Goal: Task Accomplishment & Management: Manage account settings

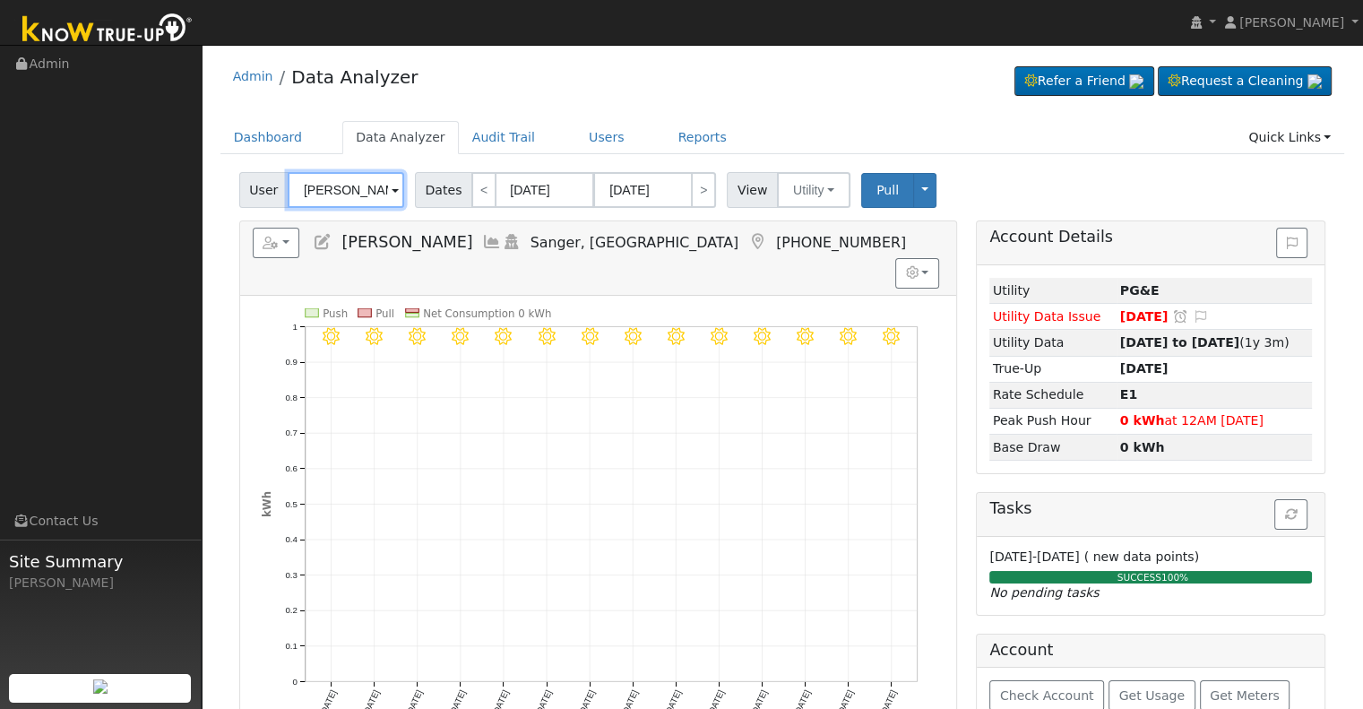
click at [331, 191] on input "[PERSON_NAME]" at bounding box center [346, 190] width 117 height 36
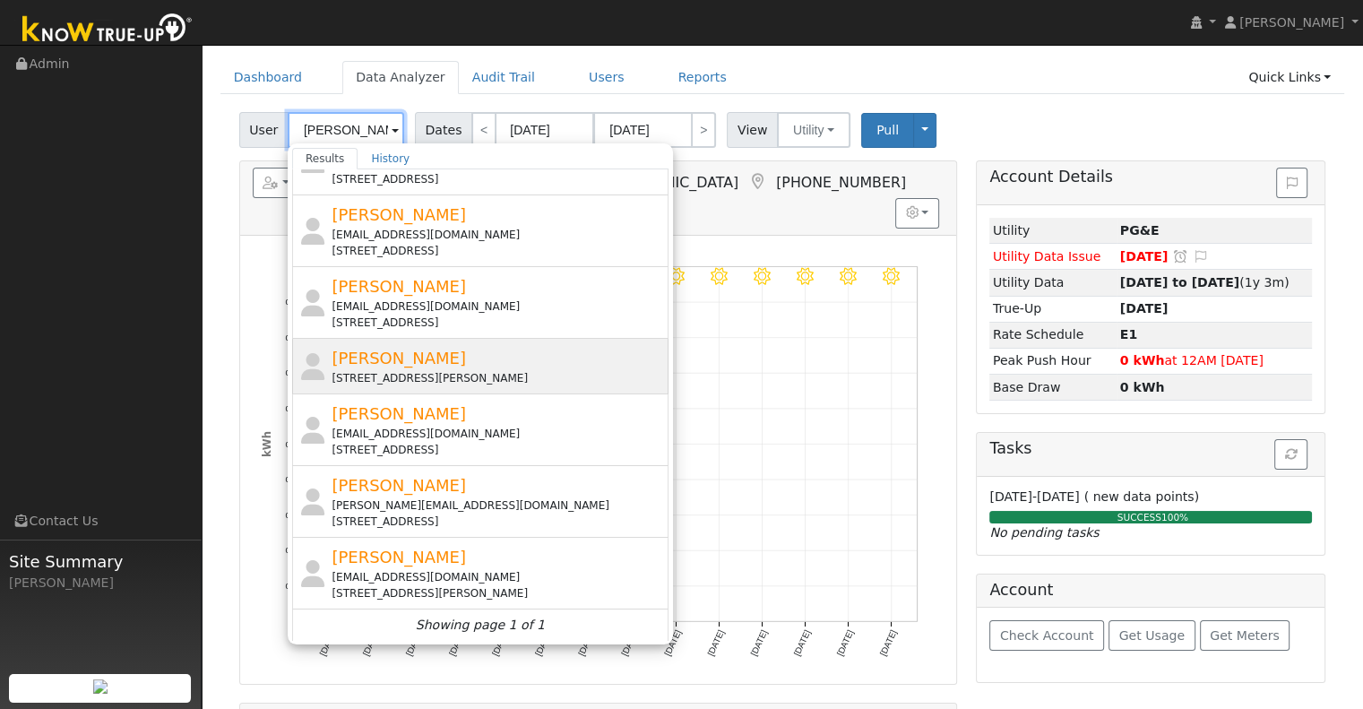
scroll to position [90, 0]
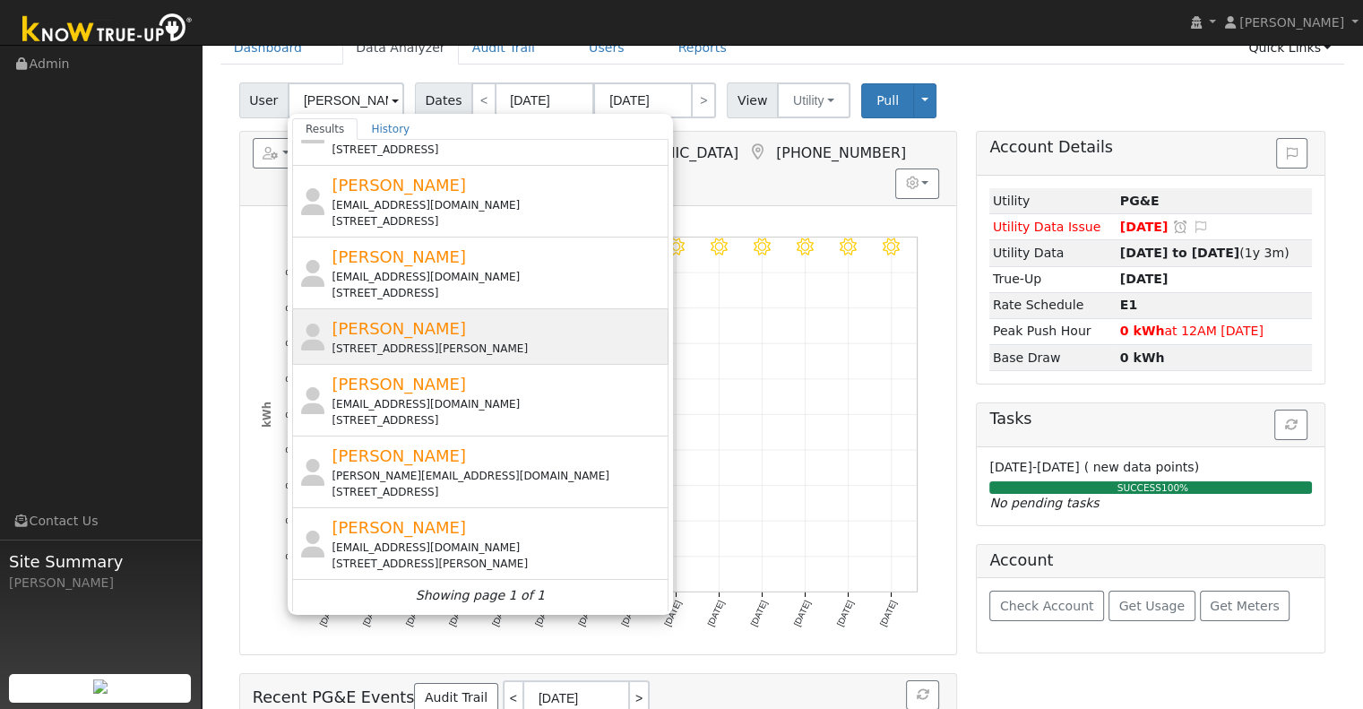
click at [454, 352] on div "[STREET_ADDRESS][PERSON_NAME]" at bounding box center [498, 349] width 333 height 16
type input "[PERSON_NAME]"
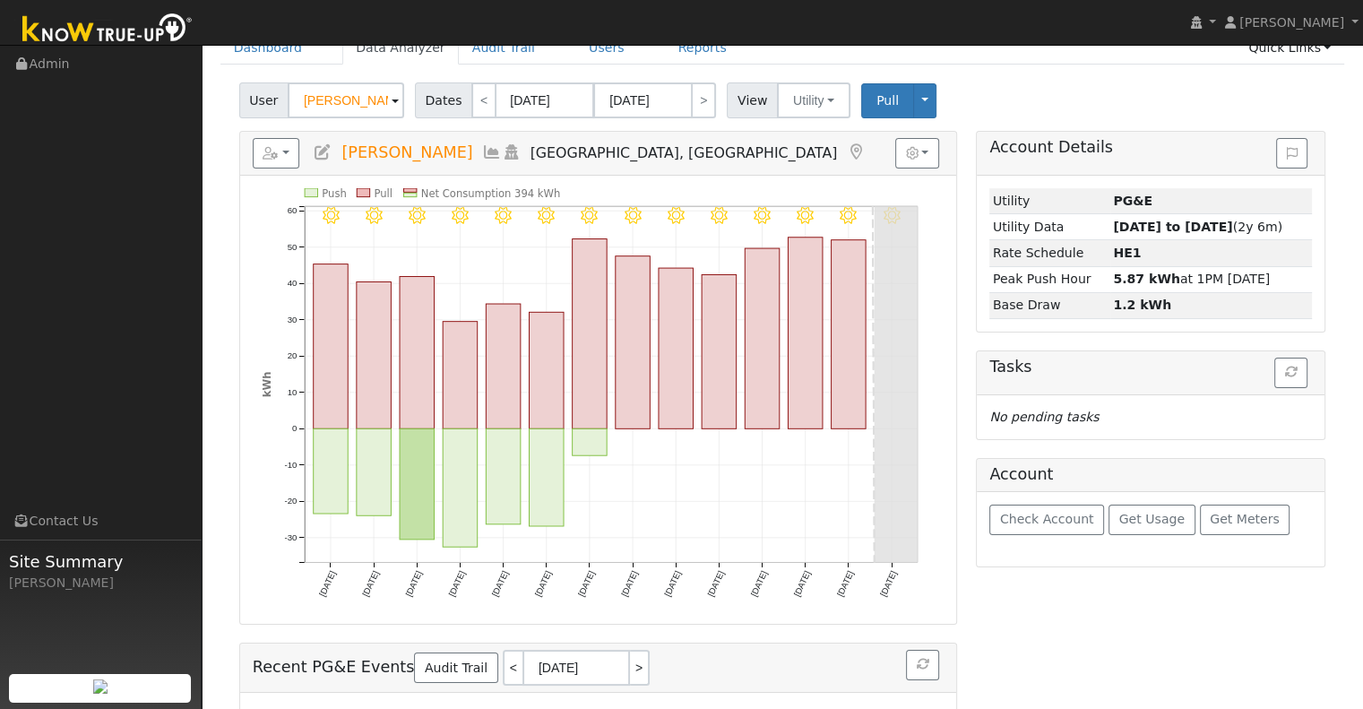
scroll to position [0, 0]
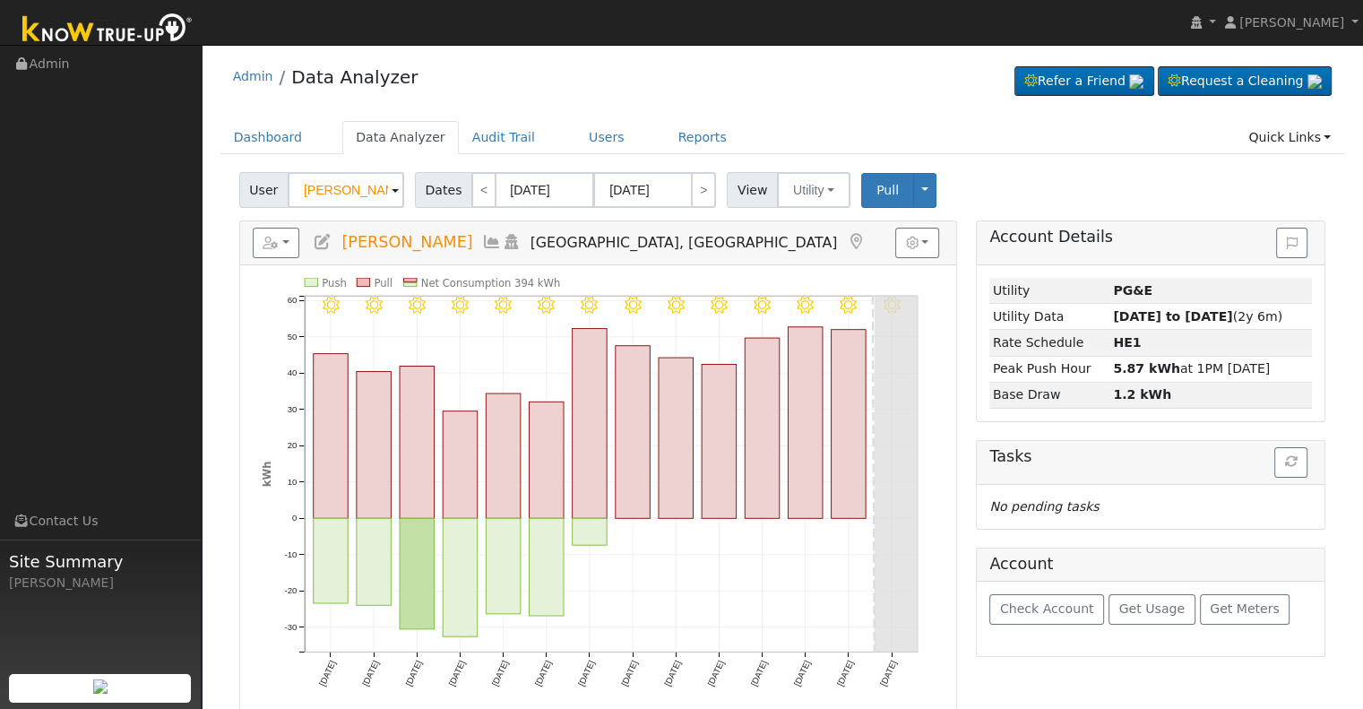
click at [325, 241] on icon at bounding box center [323, 242] width 20 height 16
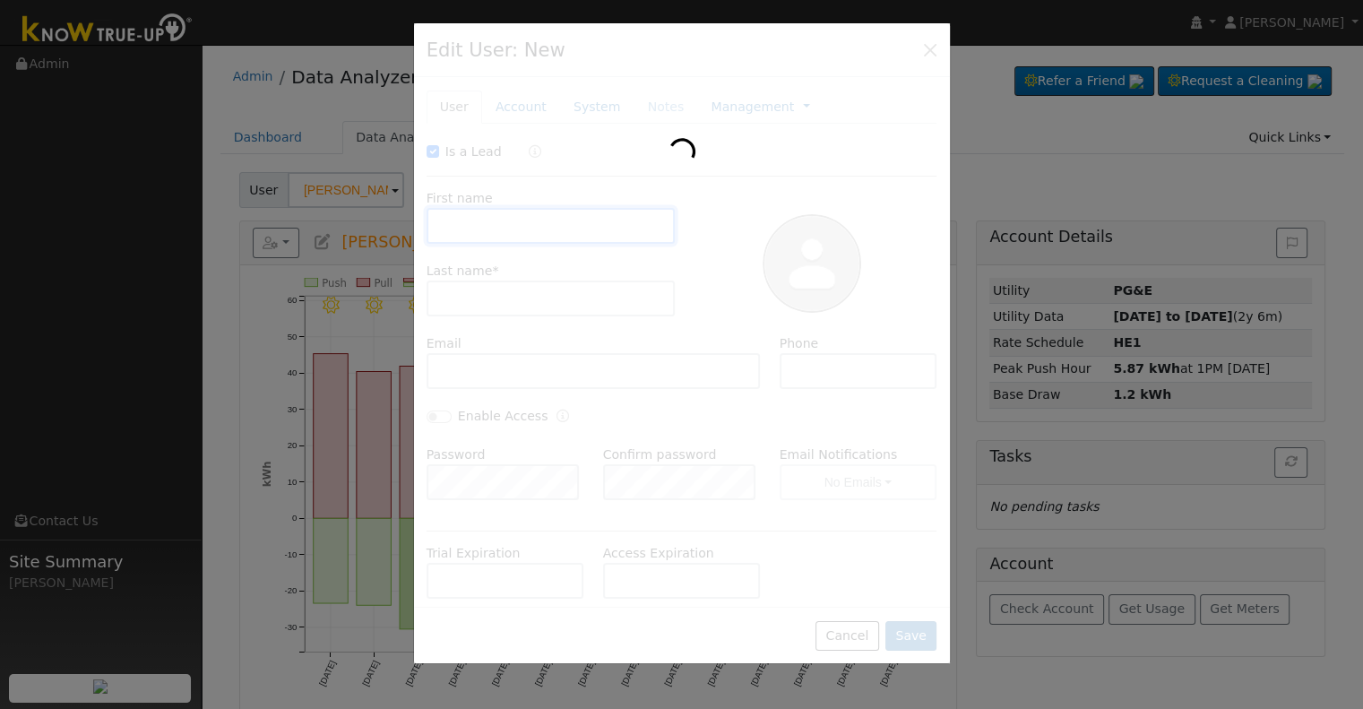
checkbox input "true"
type input "[PERSON_NAME]"
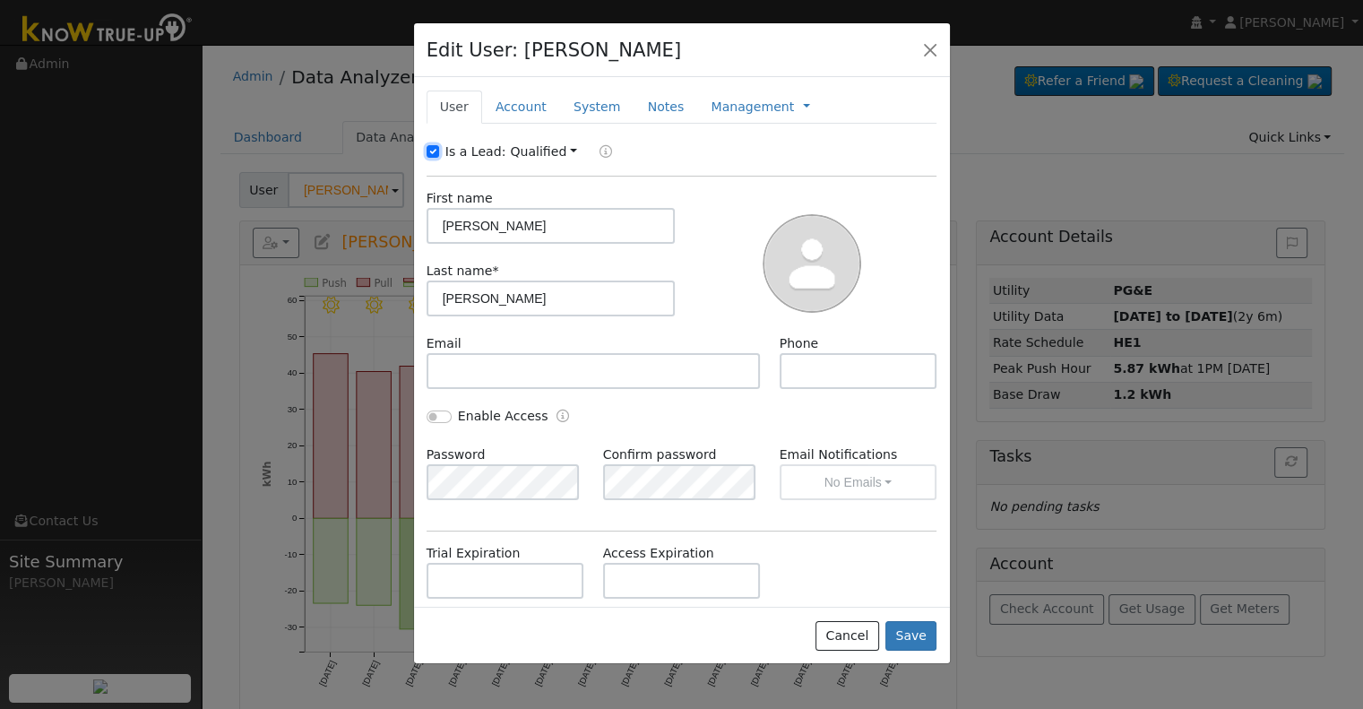
click at [434, 156] on input "Is a Lead:" at bounding box center [433, 151] width 13 height 13
checkbox input "false"
click at [523, 221] on input "[PERSON_NAME]" at bounding box center [551, 226] width 249 height 36
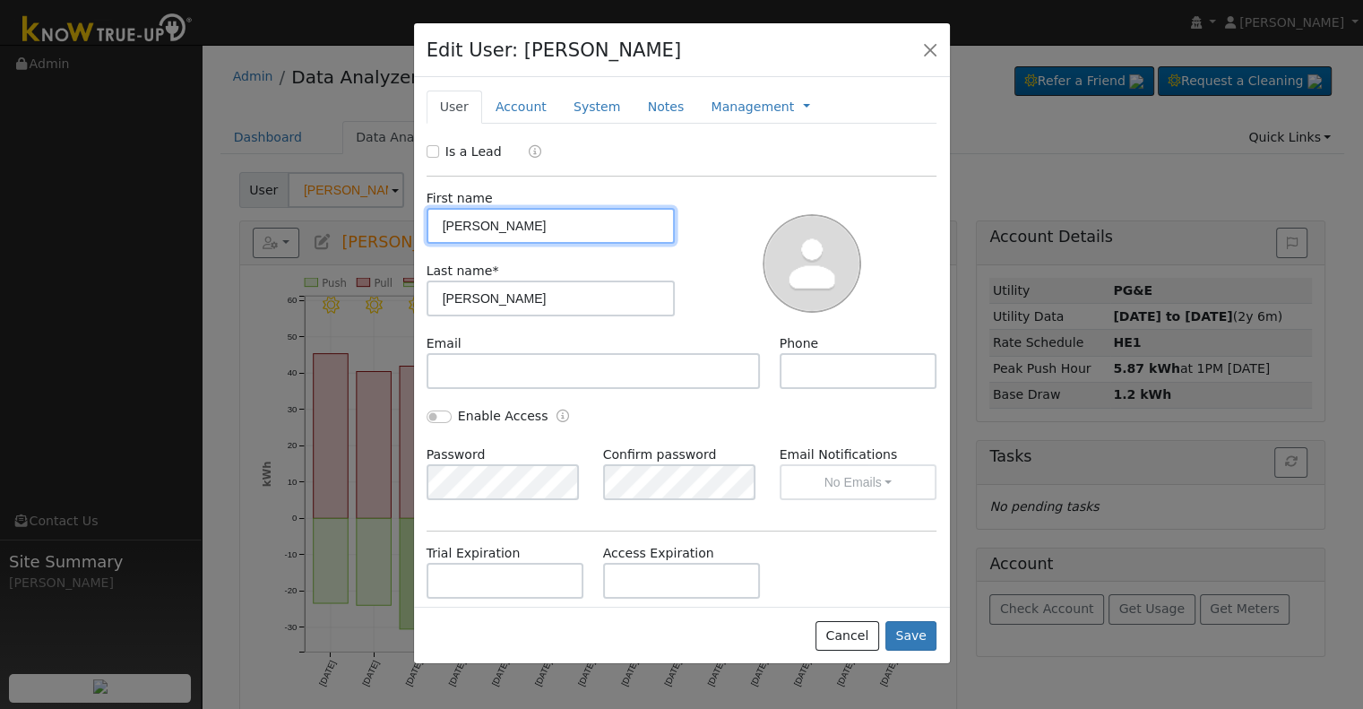
paste input "[PERSON_NAME] & [PERSON_NAME]"
drag, startPoint x: 482, startPoint y: 229, endPoint x: 423, endPoint y: 229, distance: 59.2
click at [423, 229] on div "First name [PERSON_NAME] & [PERSON_NAME]" at bounding box center [551, 216] width 268 height 55
type input "[PERSON_NAME] & [PERSON_NAME]"
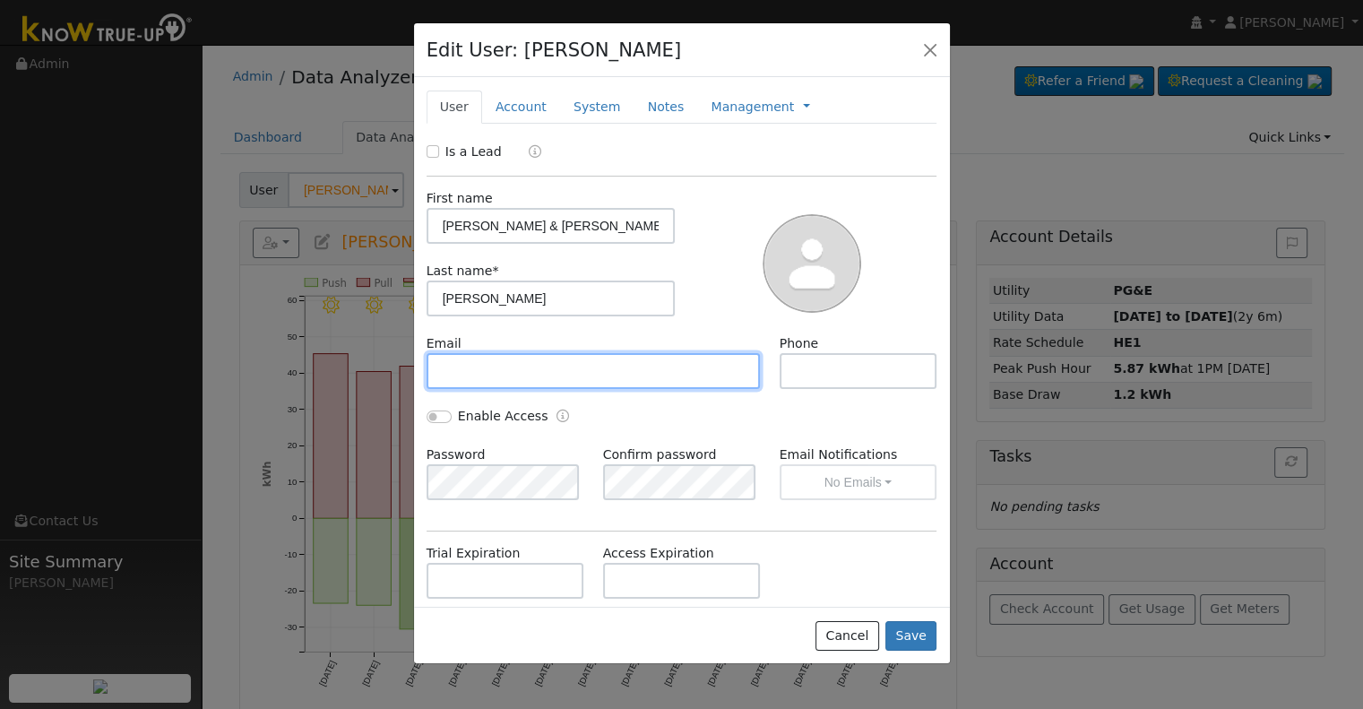
click at [480, 372] on input "text" at bounding box center [594, 371] width 334 height 36
paste input "[EMAIL_ADDRESS][DOMAIN_NAME]"
type input "[EMAIL_ADDRESS][DOMAIN_NAME]"
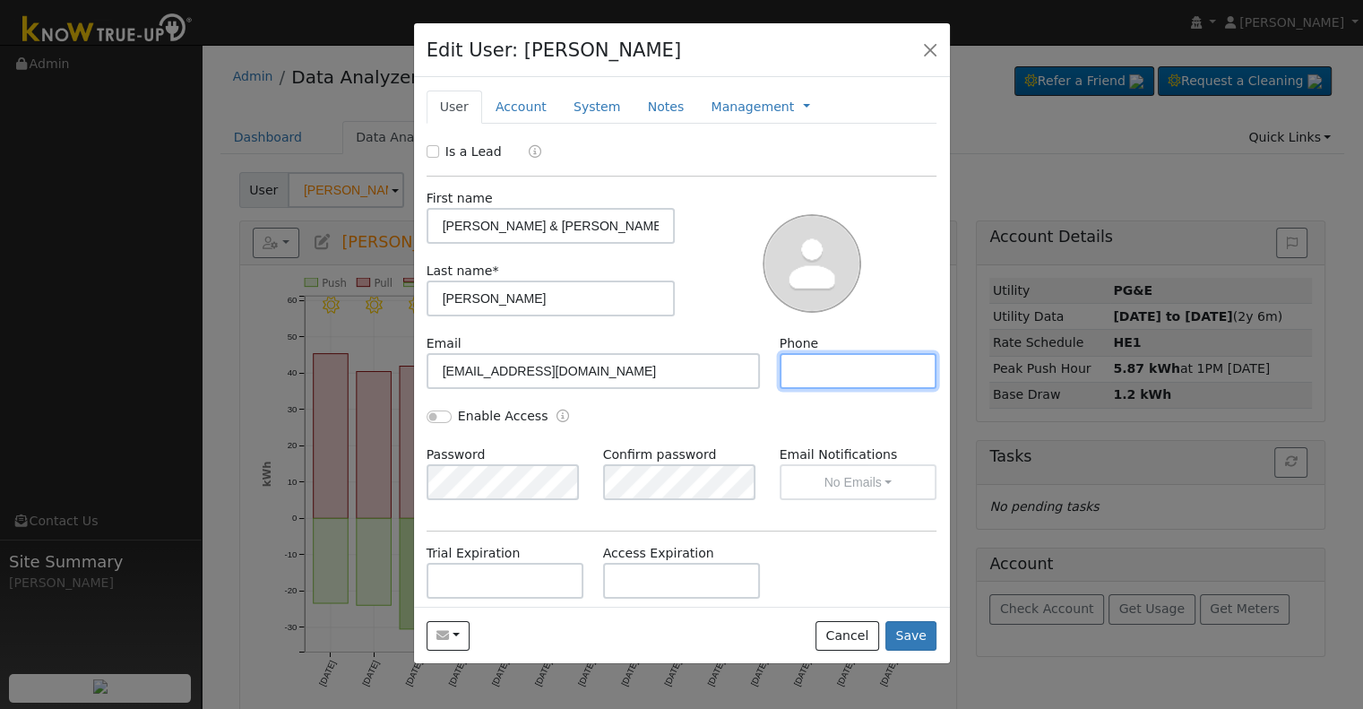
click at [832, 373] on input "text" at bounding box center [859, 371] width 158 height 36
paste input "[PHONE_NUMBER]"
type input "[PHONE_NUMBER]"
click at [433, 411] on input "Enable Access" at bounding box center [439, 417] width 25 height 13
checkbox input "true"
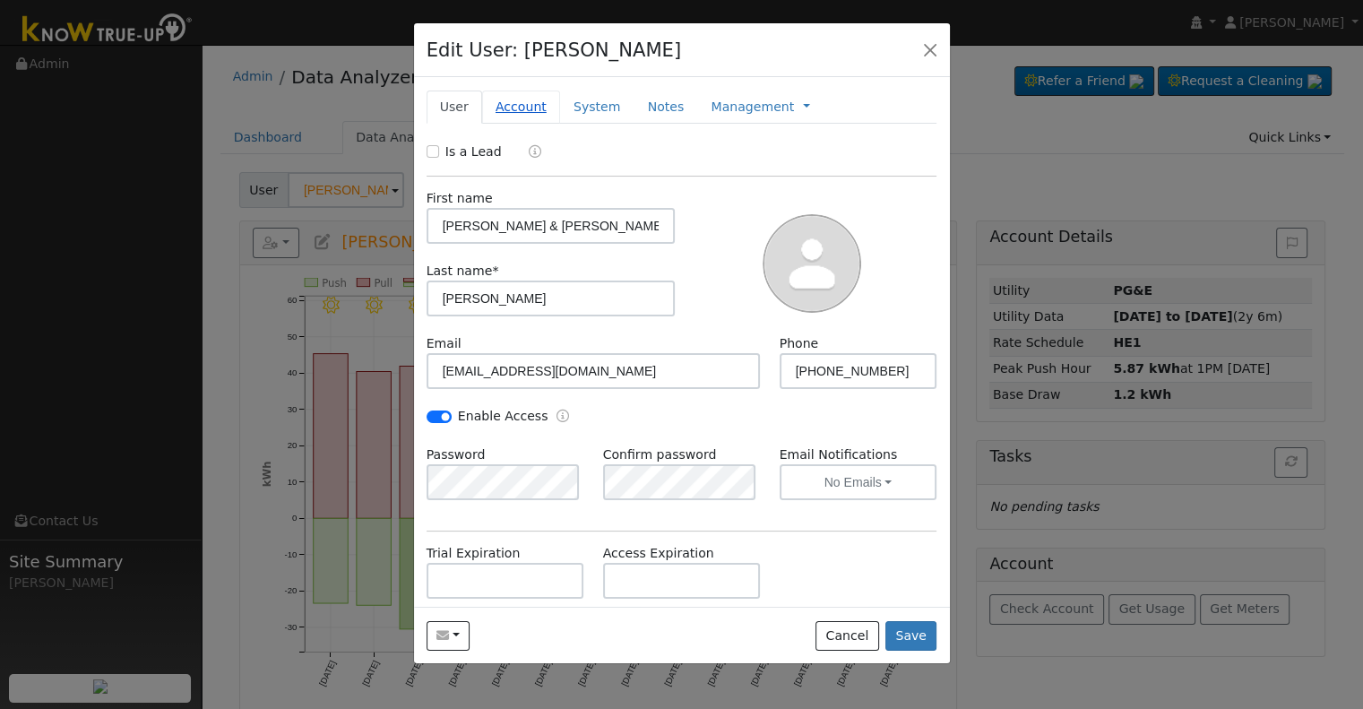
click at [493, 99] on link "Account" at bounding box center [521, 107] width 78 height 33
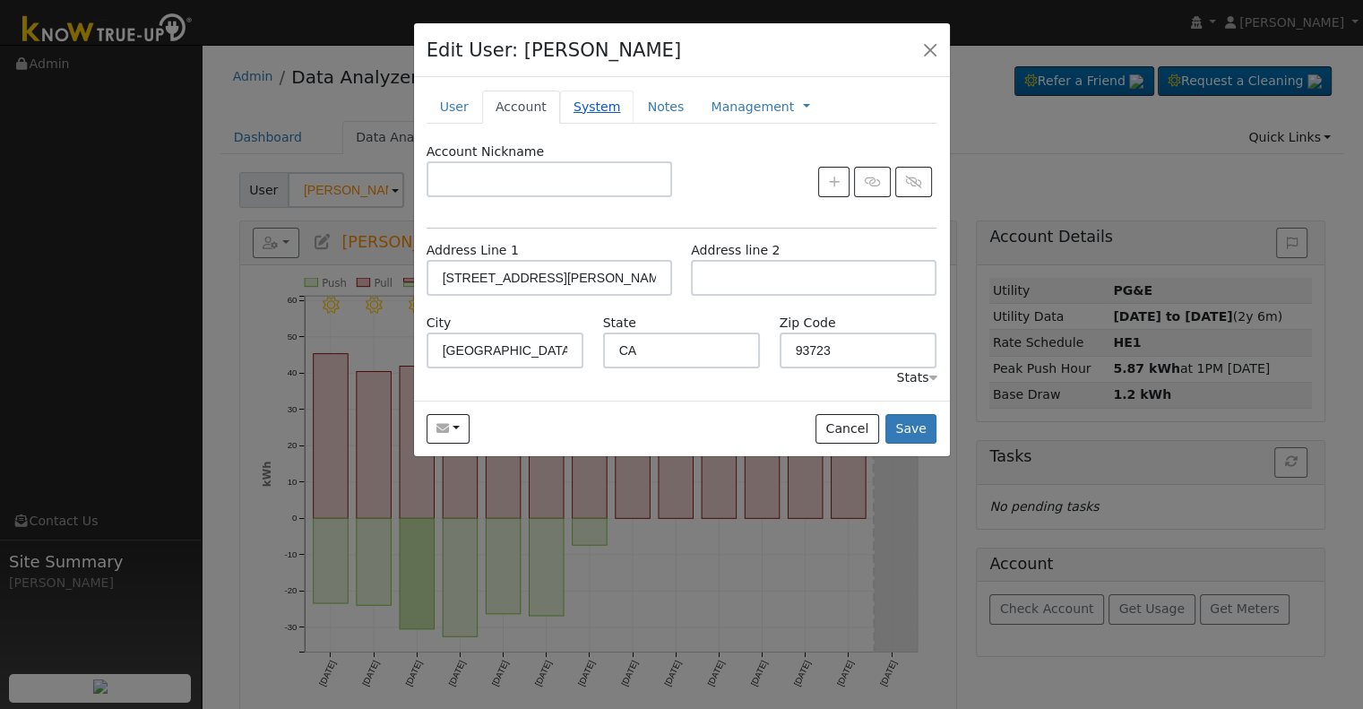
click at [577, 94] on link "System" at bounding box center [597, 107] width 74 height 33
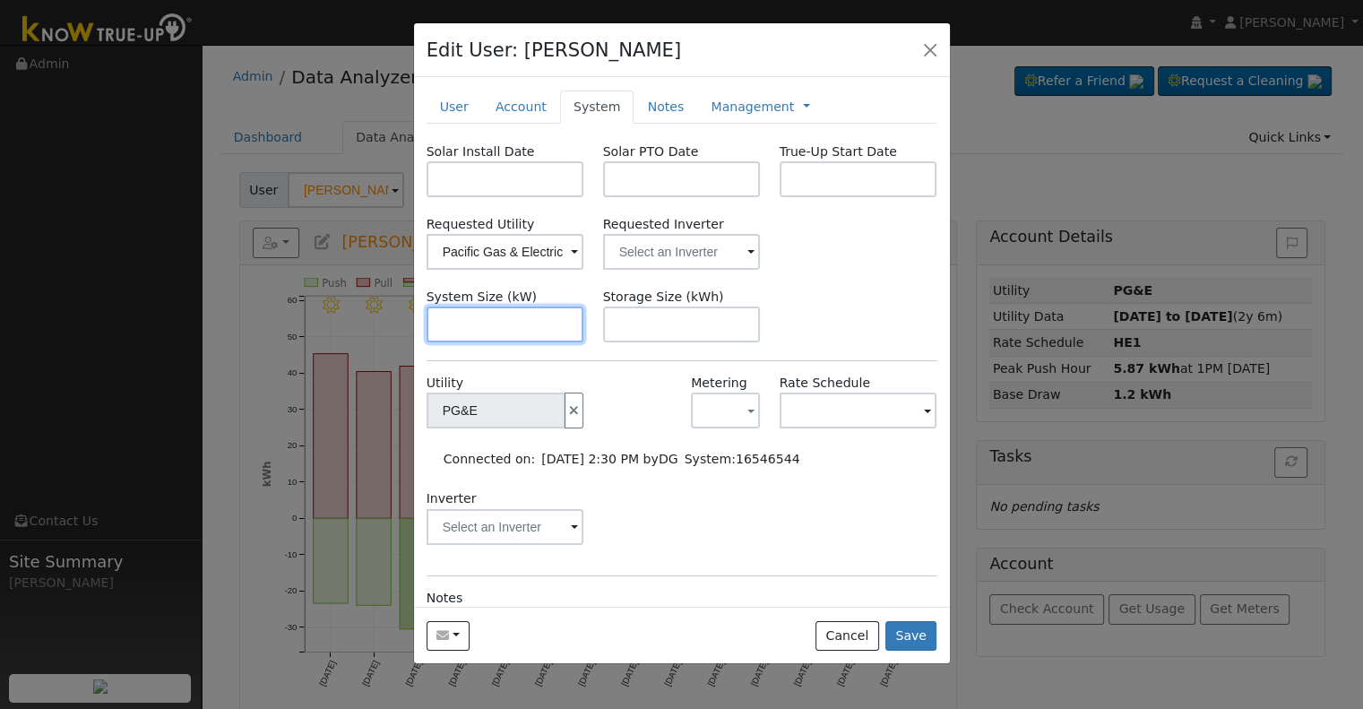
click at [454, 311] on input "text" at bounding box center [506, 325] width 158 height 36
paste input "12.300"
type input "12.3"
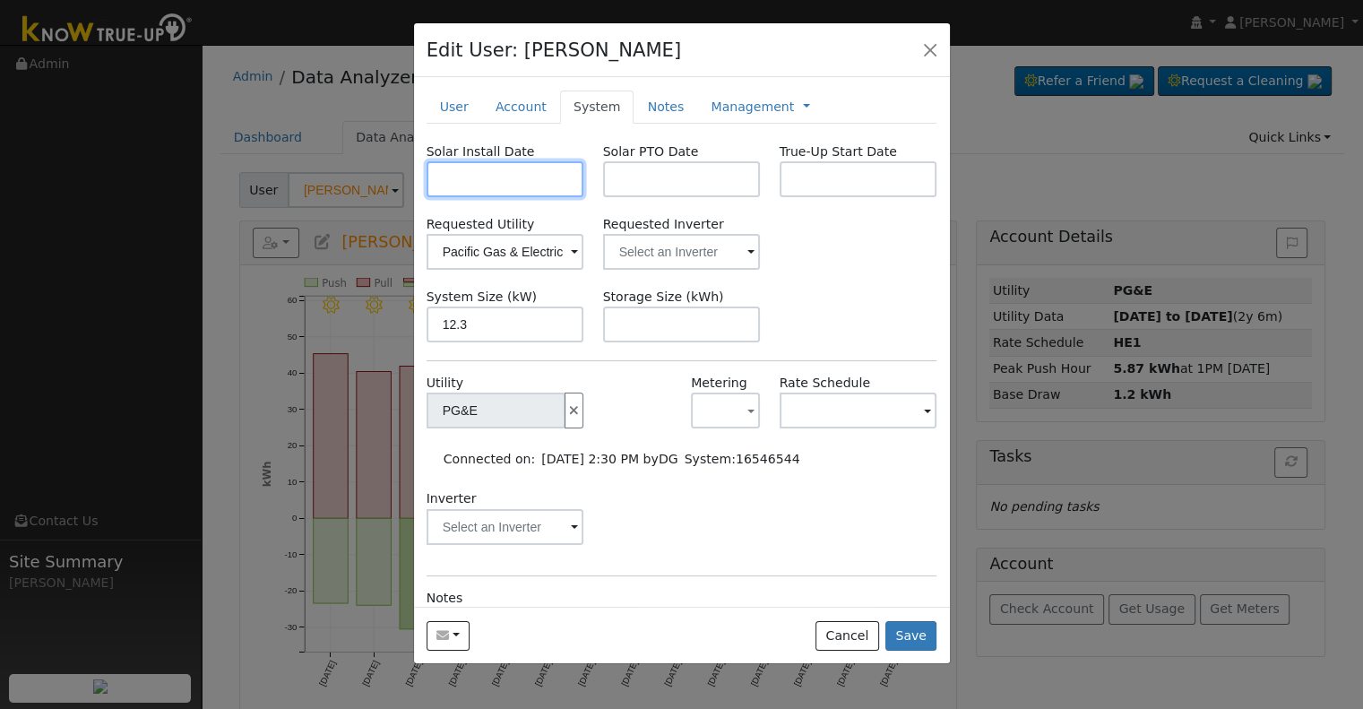
click at [489, 176] on input "text" at bounding box center [506, 179] width 158 height 36
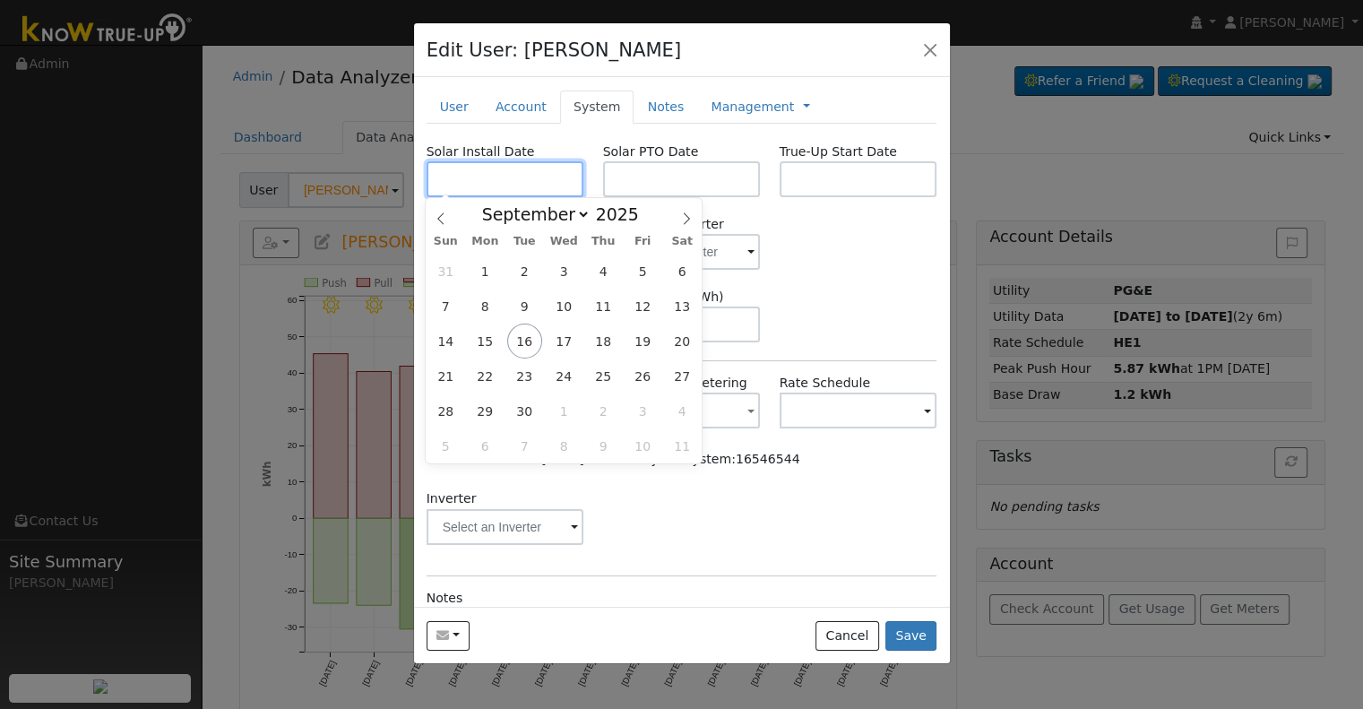
paste input "[DATE]"
type input "[DATE]"
select select "7"
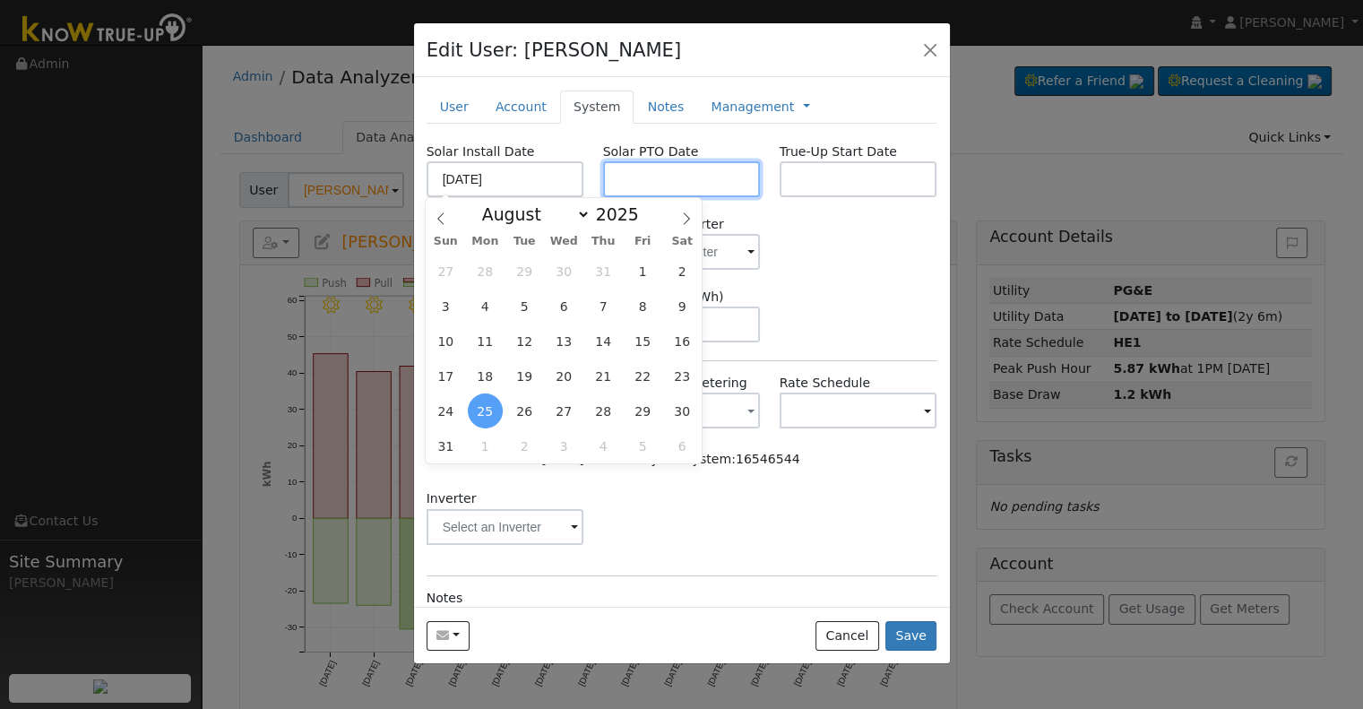
click at [687, 182] on input "text" at bounding box center [682, 179] width 158 height 36
paste input "[DATE]"
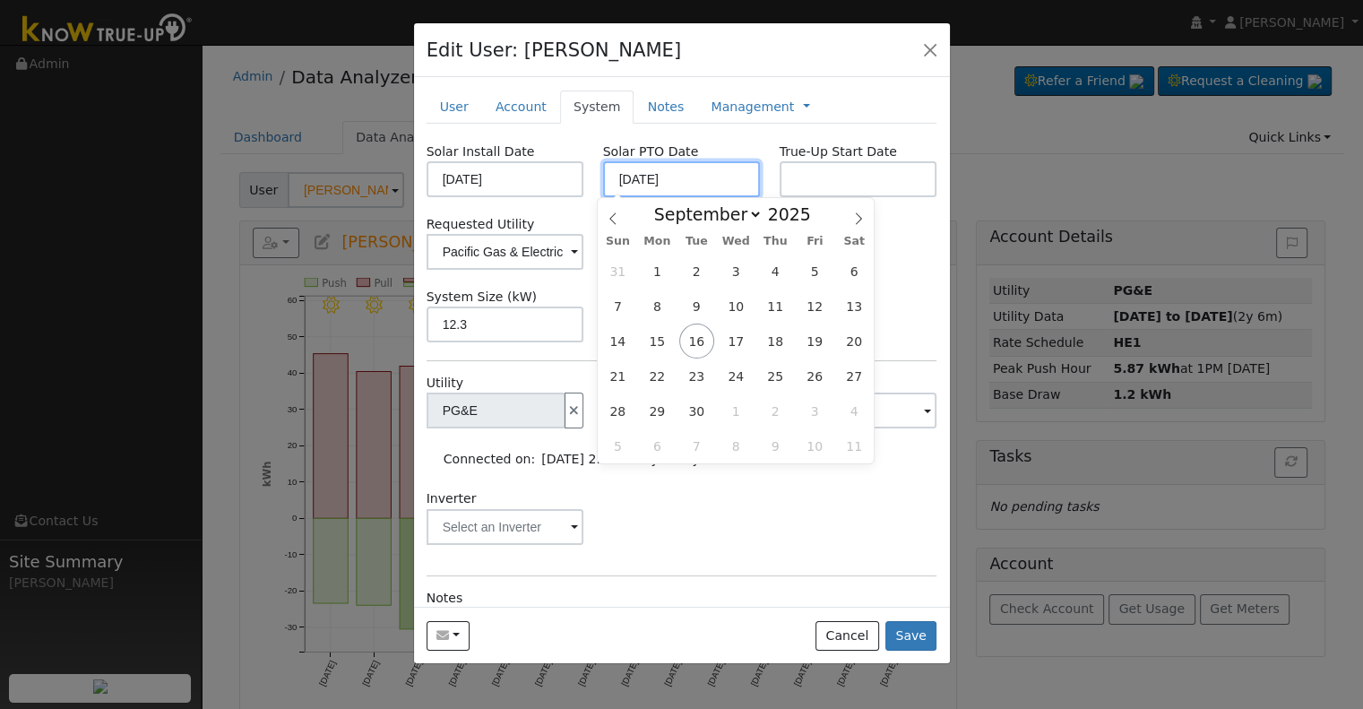
type input "[DATE]"
click at [831, 182] on input "text" at bounding box center [859, 179] width 158 height 36
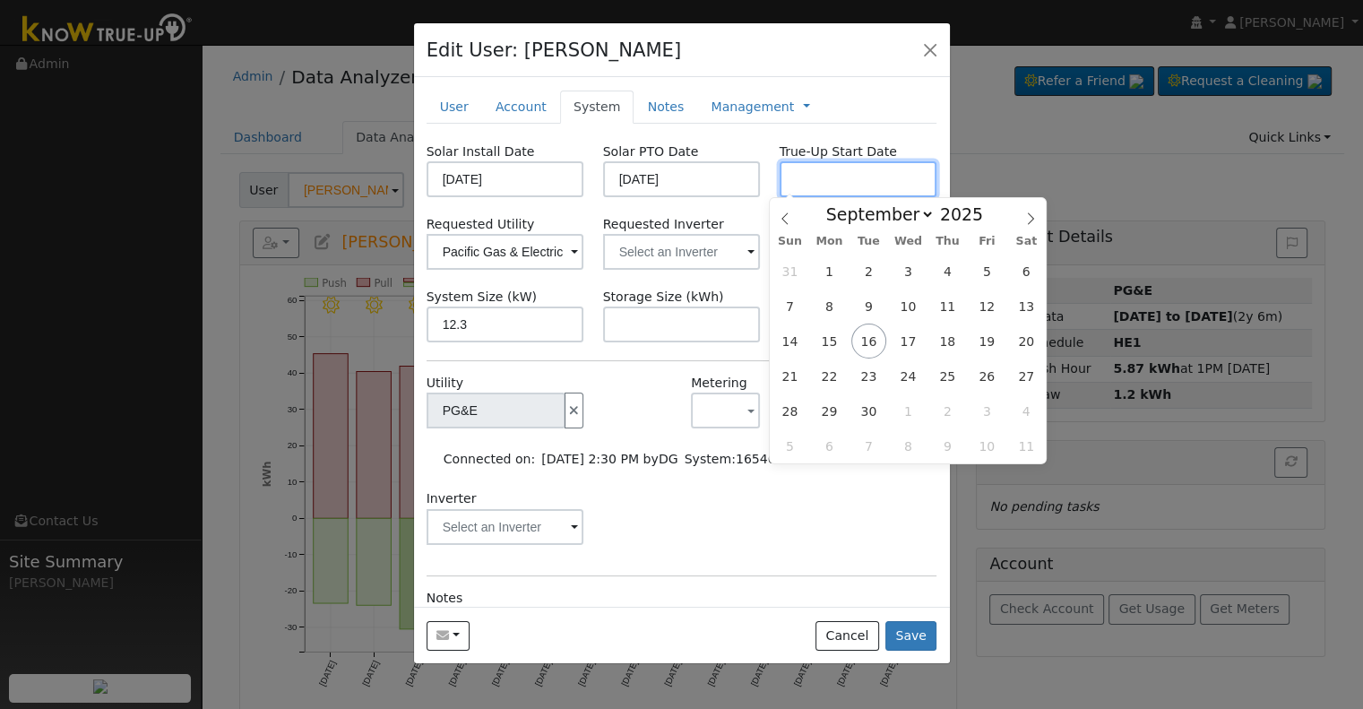
paste input "[DATE]"
type input "[DATE]"
click at [629, 252] on input "text" at bounding box center [682, 252] width 158 height 36
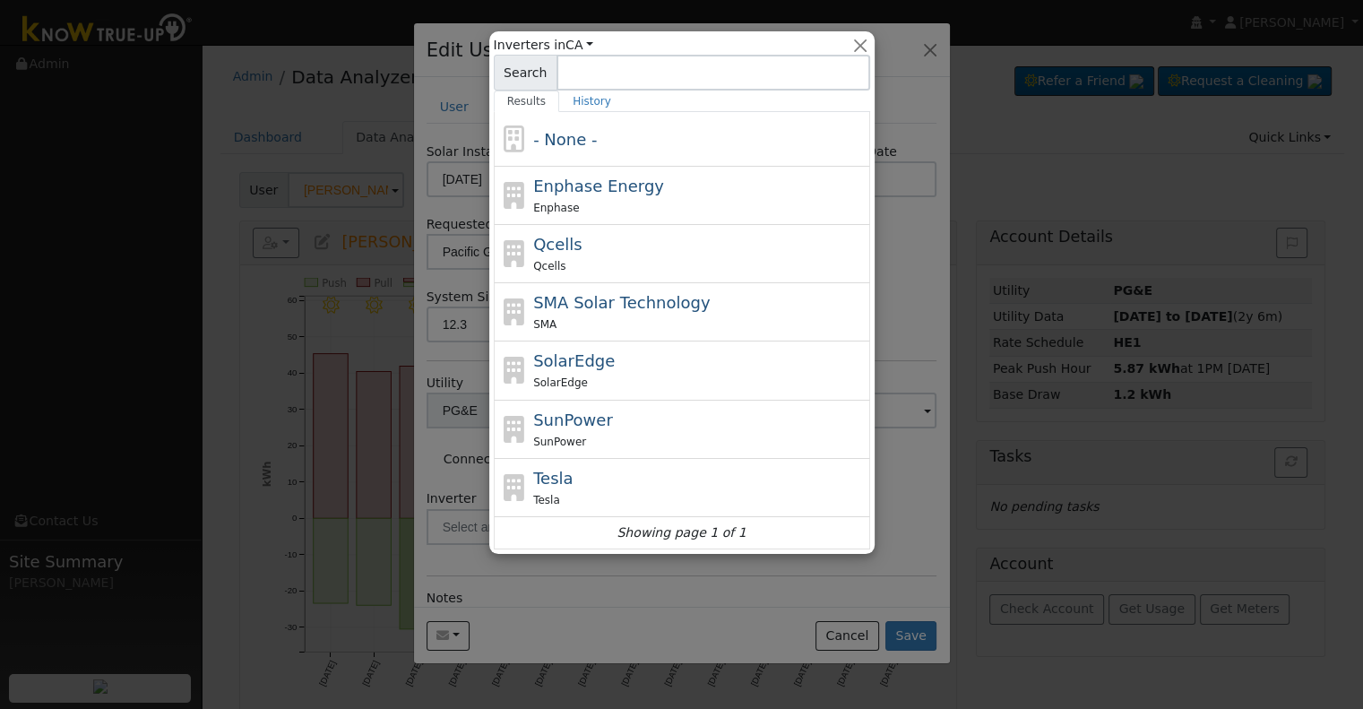
click at [653, 591] on div at bounding box center [681, 354] width 1363 height 709
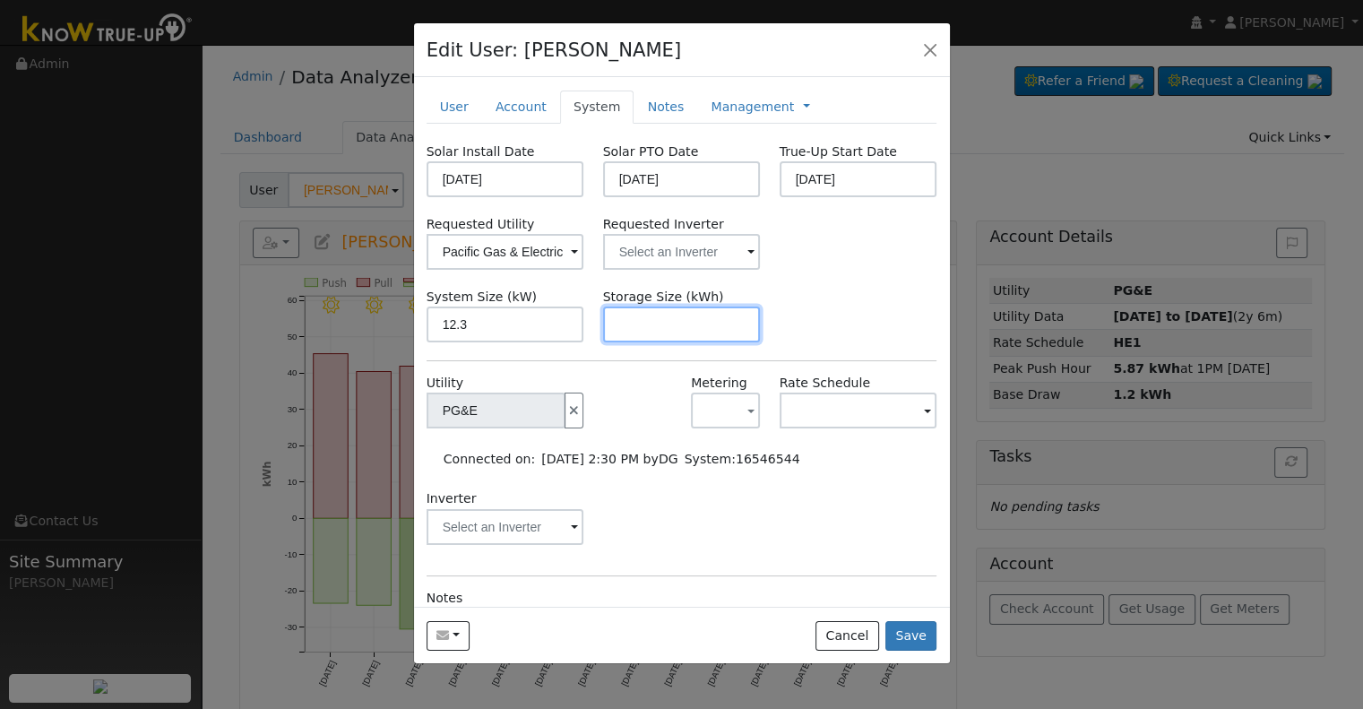
click at [692, 319] on input "text" at bounding box center [682, 325] width 158 height 36
paste input "24.00"
type input "24"
click at [803, 105] on link at bounding box center [806, 107] width 7 height 19
click at [804, 160] on link "Billing" at bounding box center [866, 163] width 125 height 25
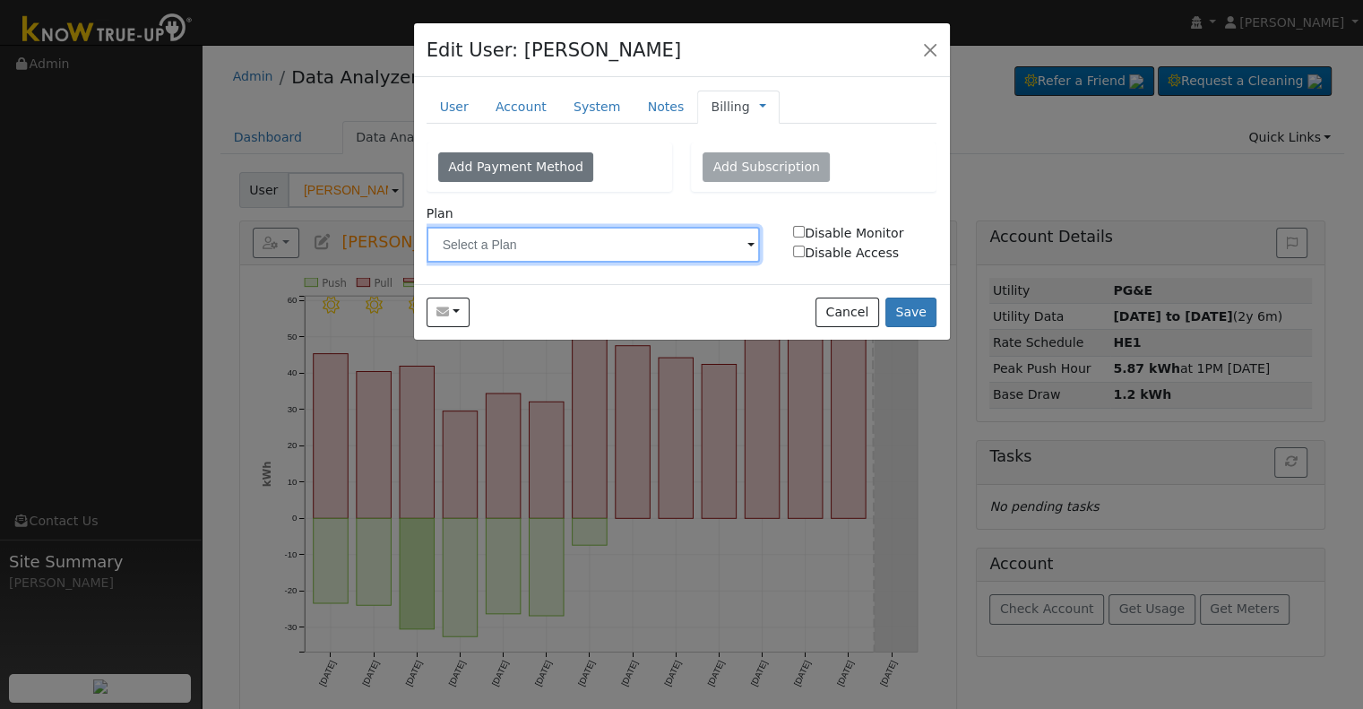
click at [680, 248] on input "text" at bounding box center [594, 245] width 334 height 36
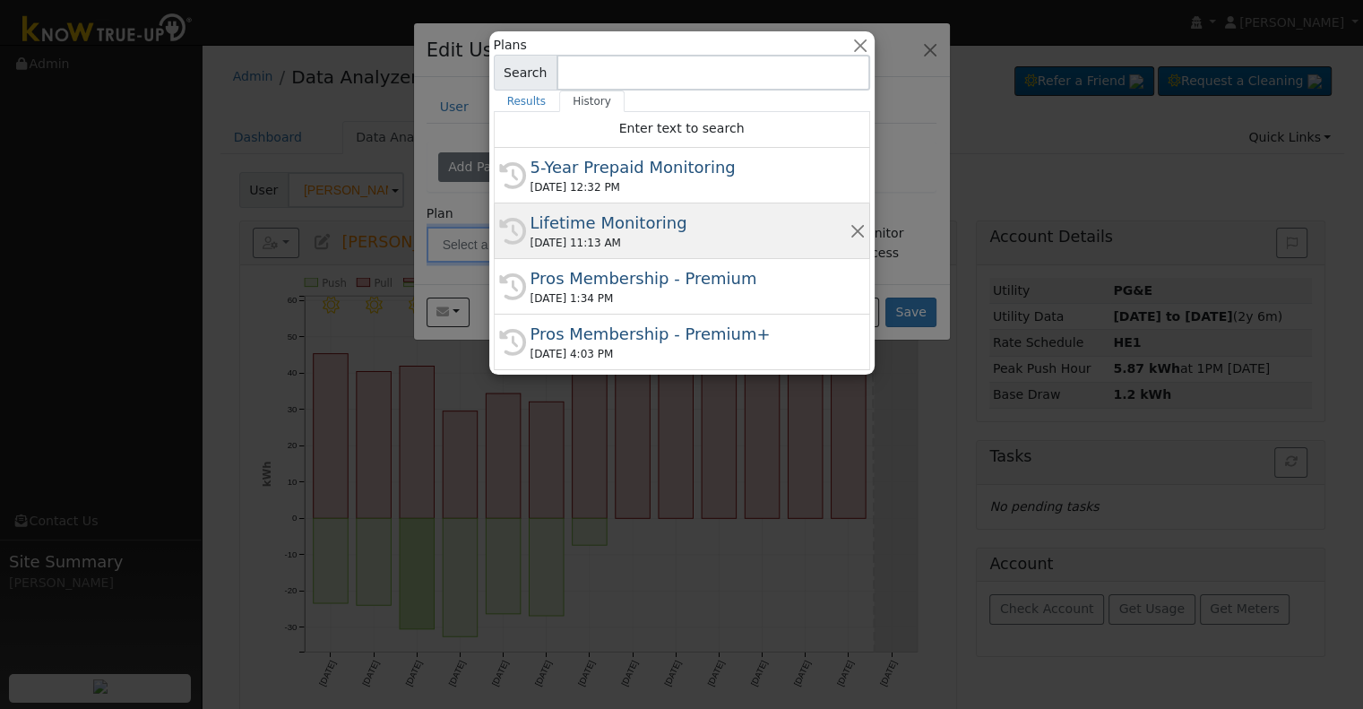
click at [650, 235] on div "[DATE] 11:13 AM" at bounding box center [690, 243] width 319 height 16
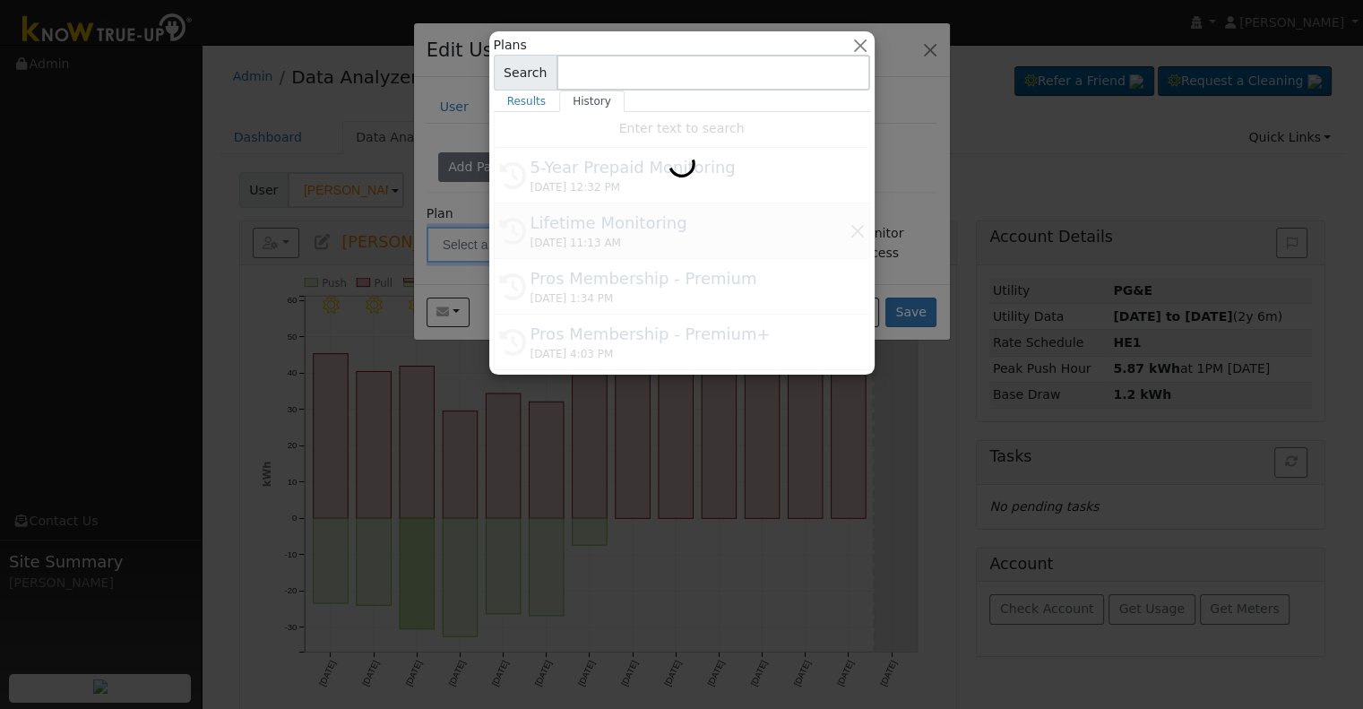
type input "Lifetime Monitoring"
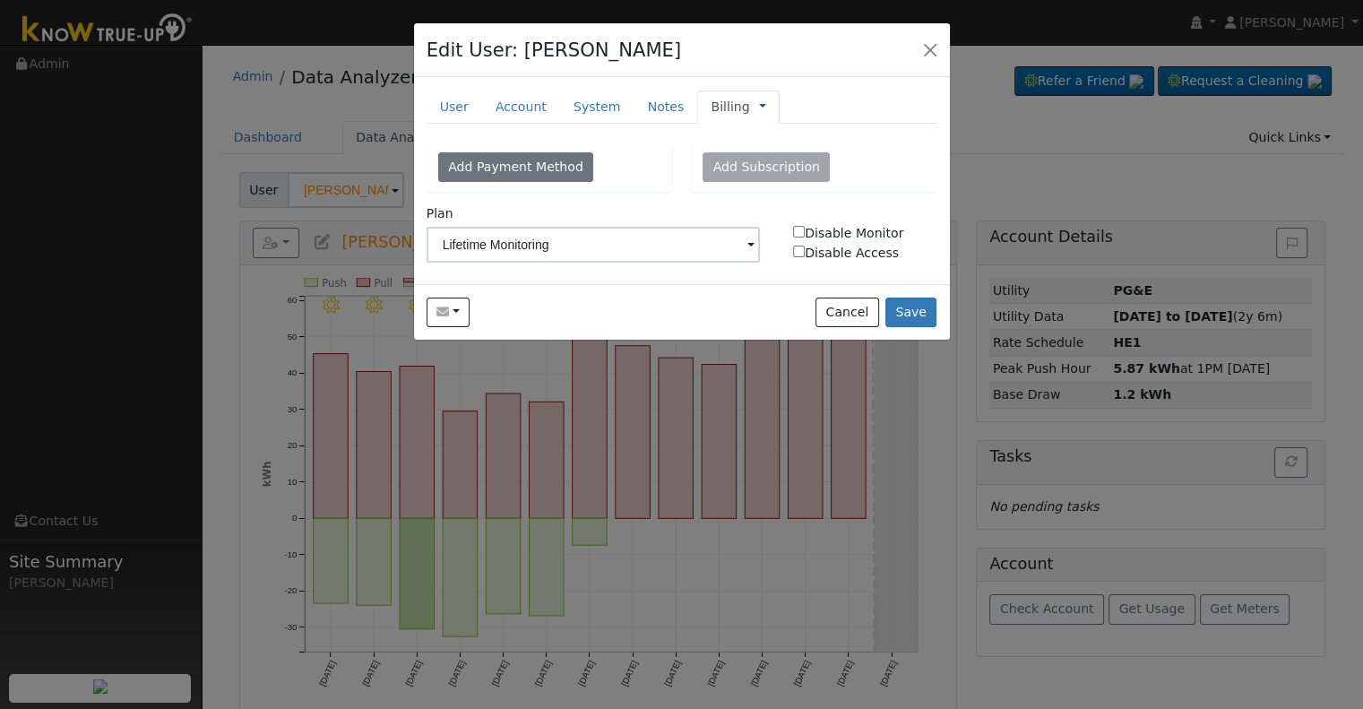
click at [759, 104] on link at bounding box center [762, 107] width 7 height 19
click at [764, 132] on link "Management" at bounding box center [822, 138] width 125 height 25
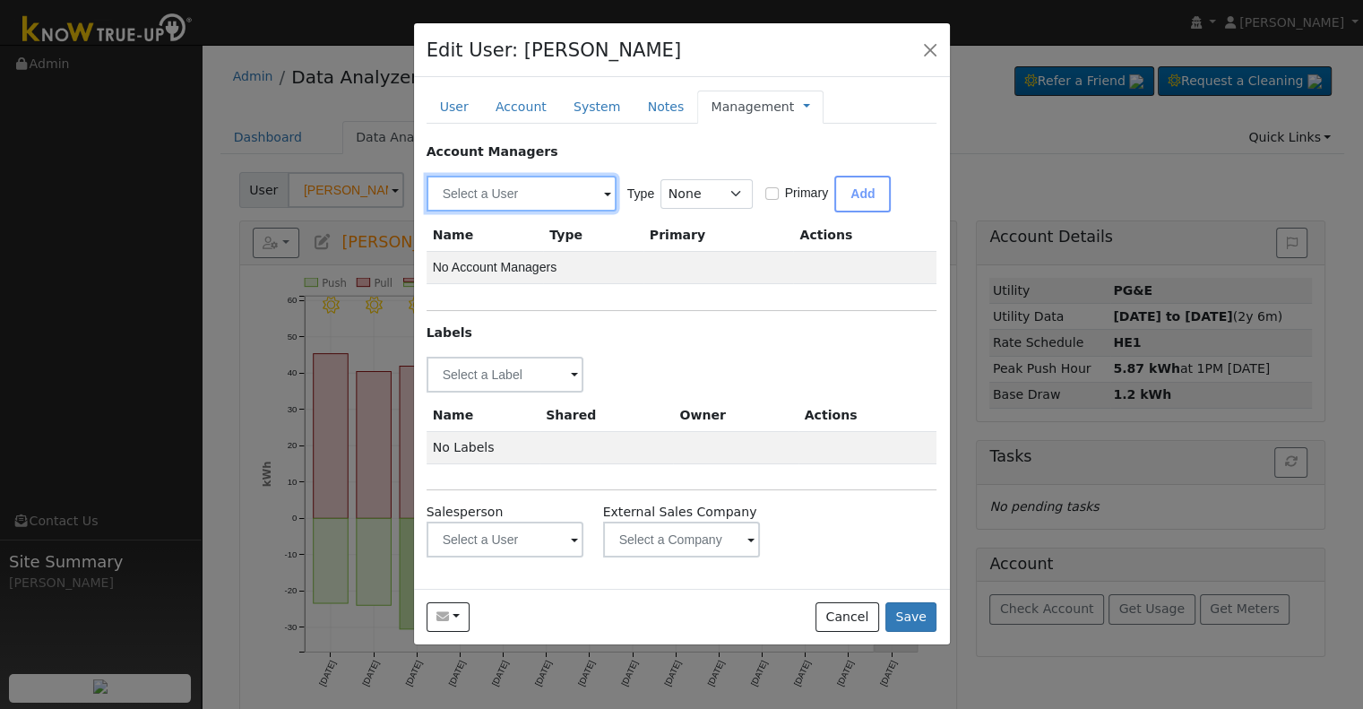
click at [472, 193] on input "text" at bounding box center [522, 194] width 190 height 36
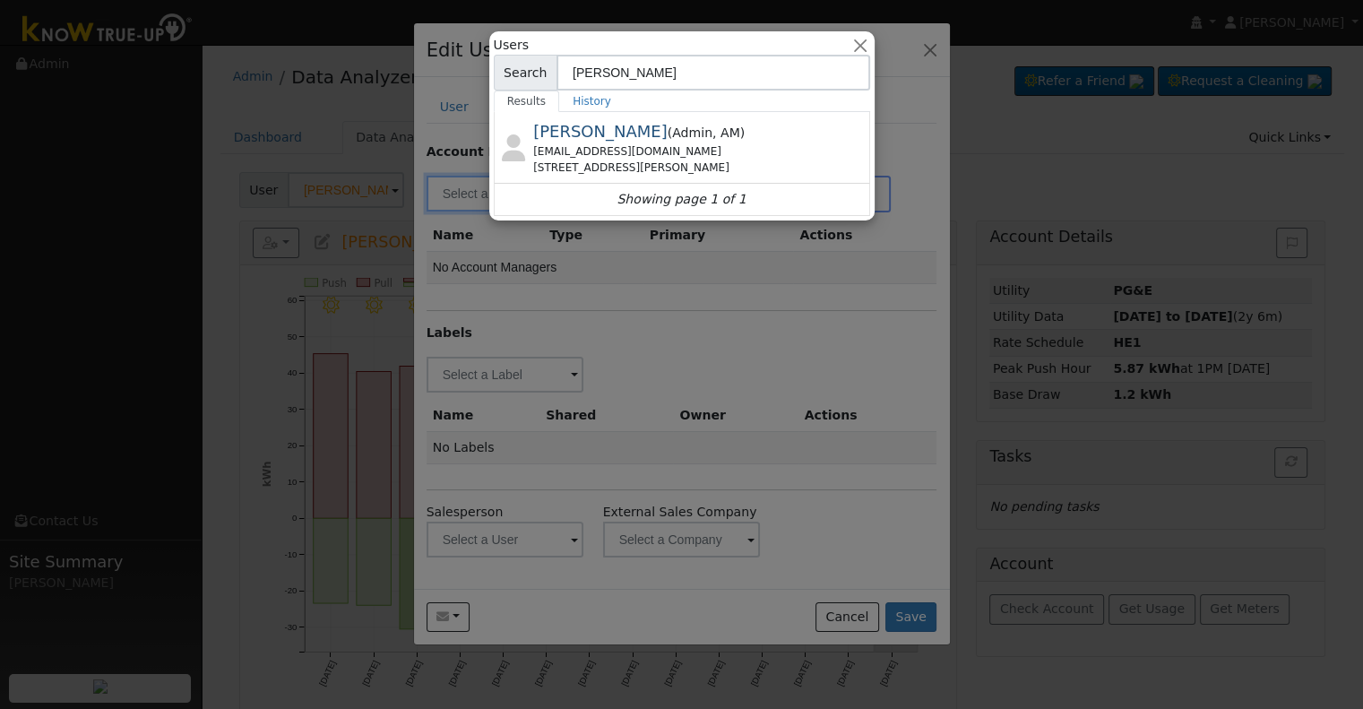
type input "[PERSON_NAME]"
click at [672, 139] on span "Admin" at bounding box center [692, 132] width 40 height 14
type input "[PERSON_NAME]"
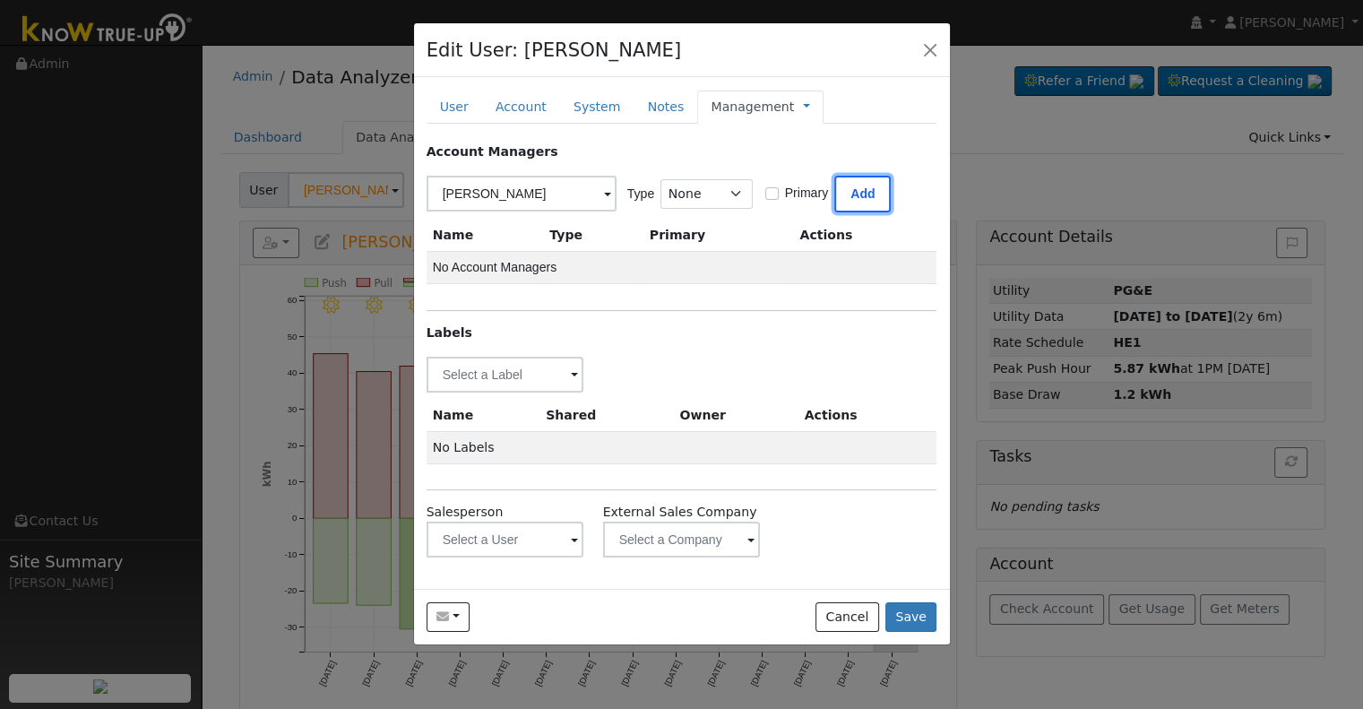
click at [869, 189] on button "Add" at bounding box center [863, 194] width 56 height 37
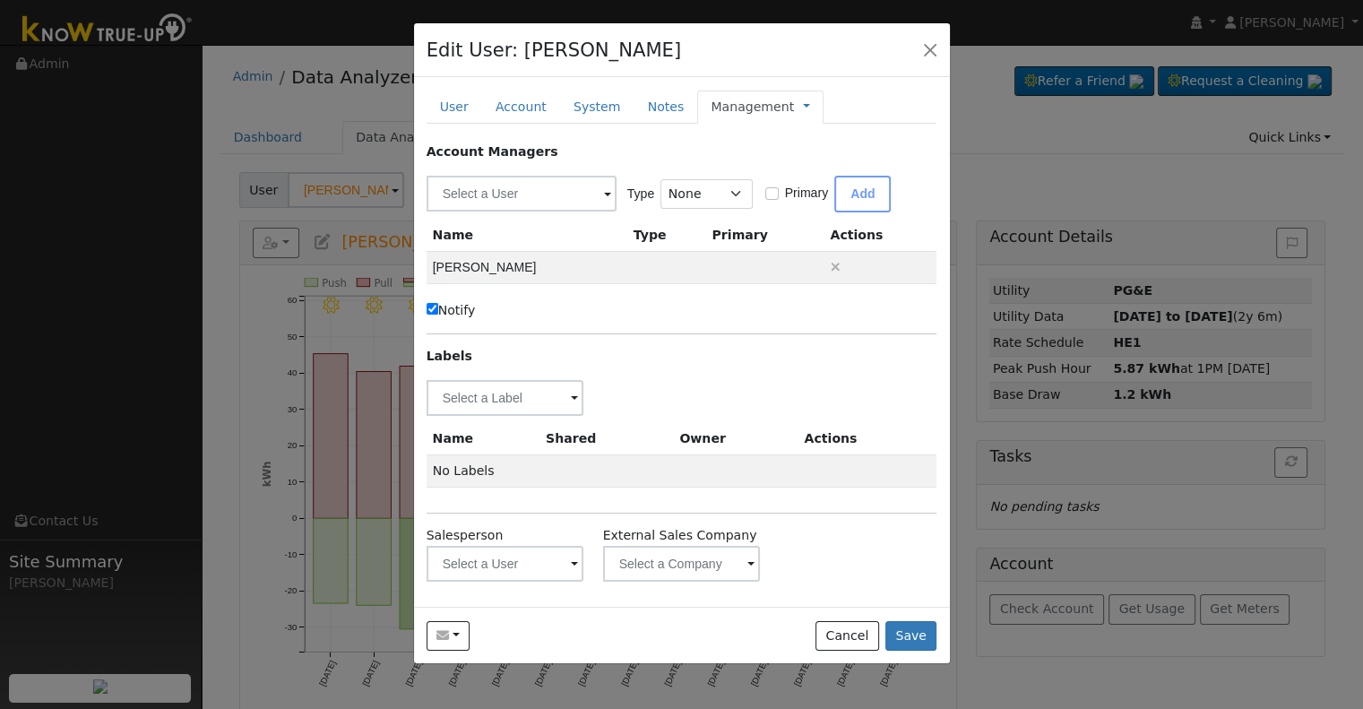
click at [451, 305] on label "Notify" at bounding box center [451, 310] width 49 height 19
click at [438, 305] on input "Notify" at bounding box center [433, 309] width 12 height 12
checkbox input "false"
click at [489, 404] on input "text" at bounding box center [506, 398] width 158 height 36
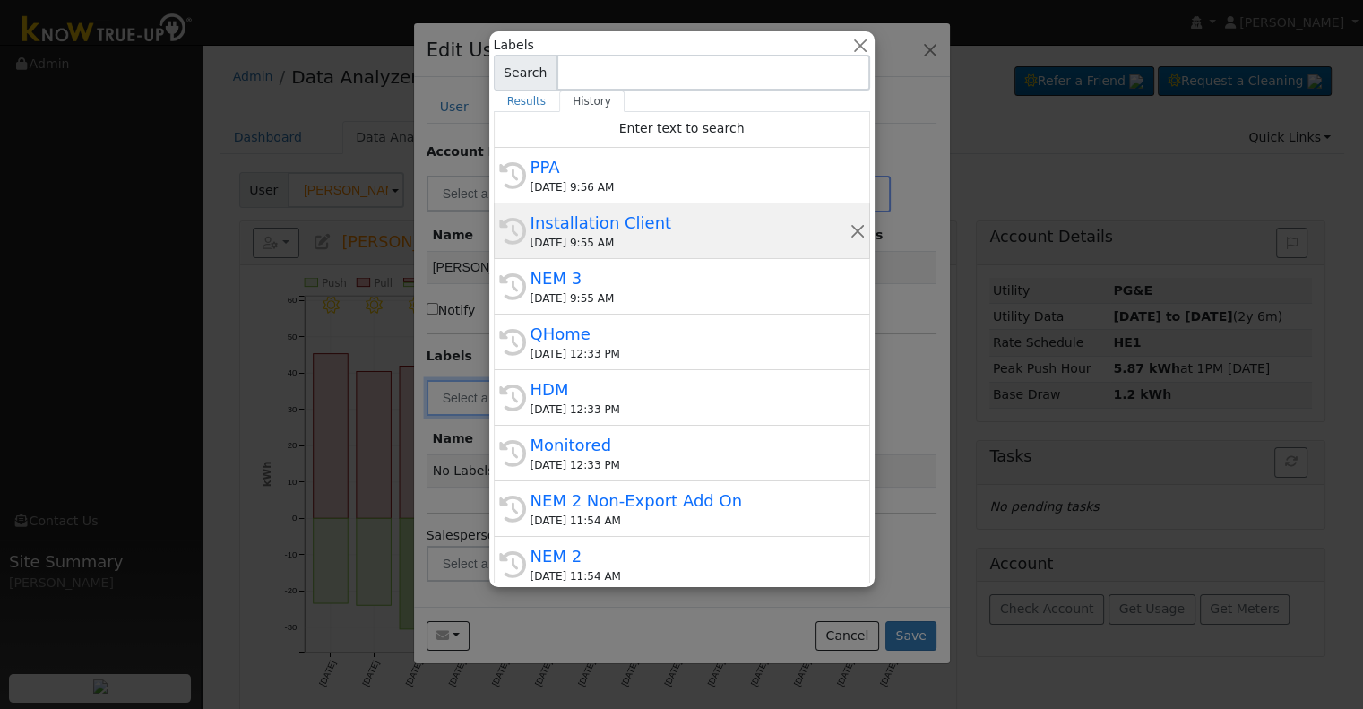
click at [612, 223] on div "Installation Client" at bounding box center [690, 223] width 319 height 24
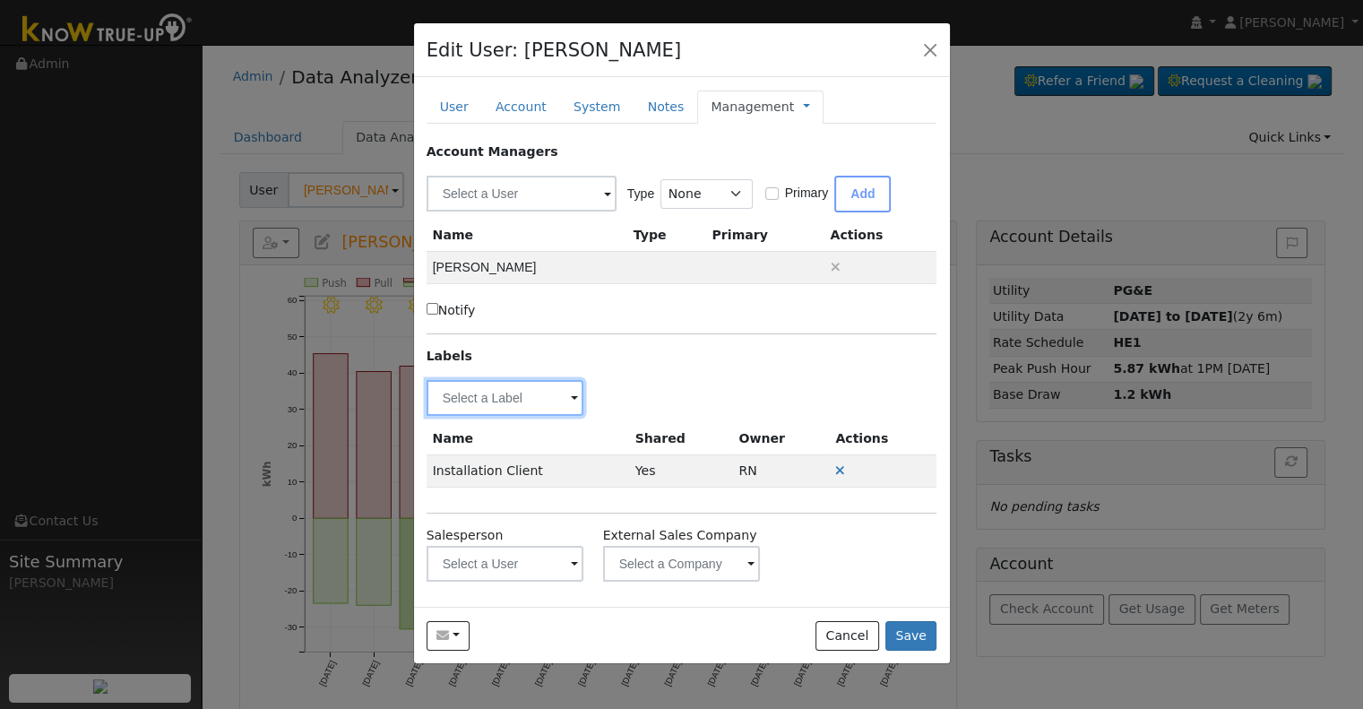
click at [488, 394] on input "text" at bounding box center [506, 398] width 158 height 36
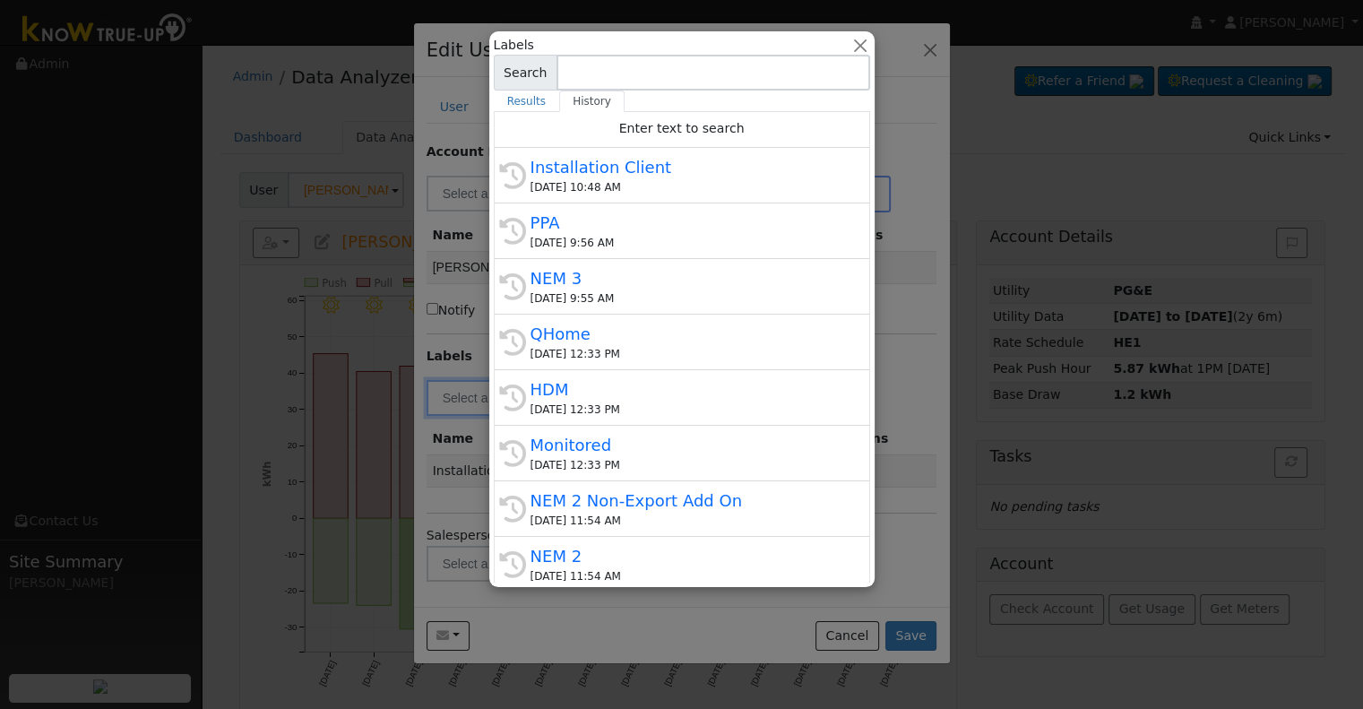
drag, startPoint x: 584, startPoint y: 278, endPoint x: 577, endPoint y: 286, distance: 10.8
click at [585, 278] on div "NEM 3" at bounding box center [690, 278] width 319 height 24
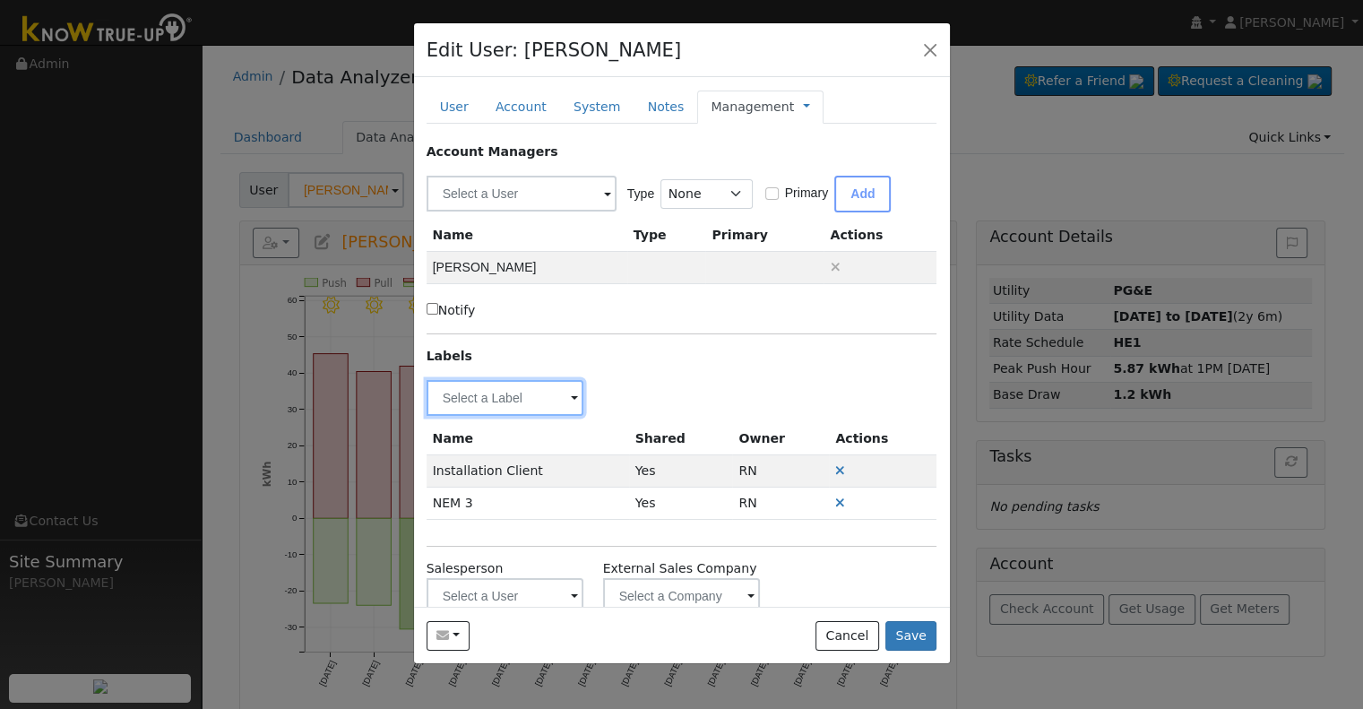
click at [502, 403] on input "text" at bounding box center [506, 398] width 158 height 36
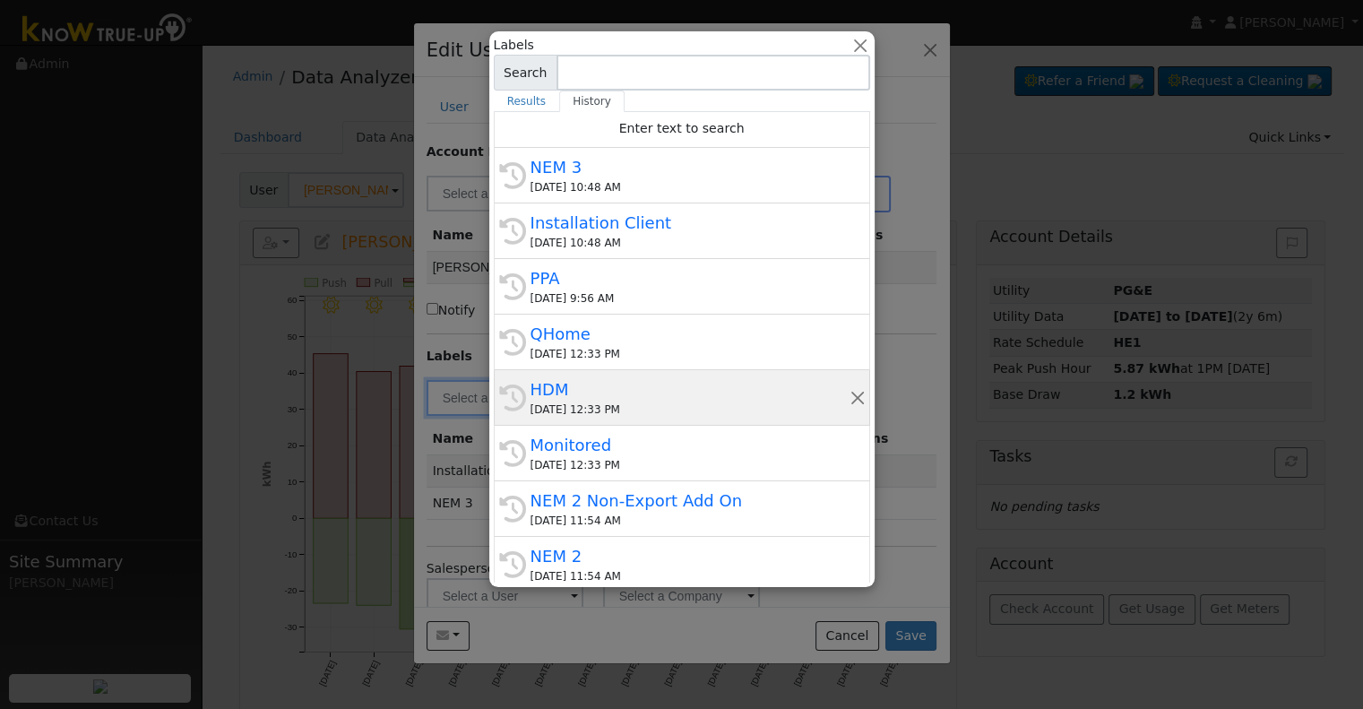
click at [620, 399] on div "HDM" at bounding box center [690, 389] width 319 height 24
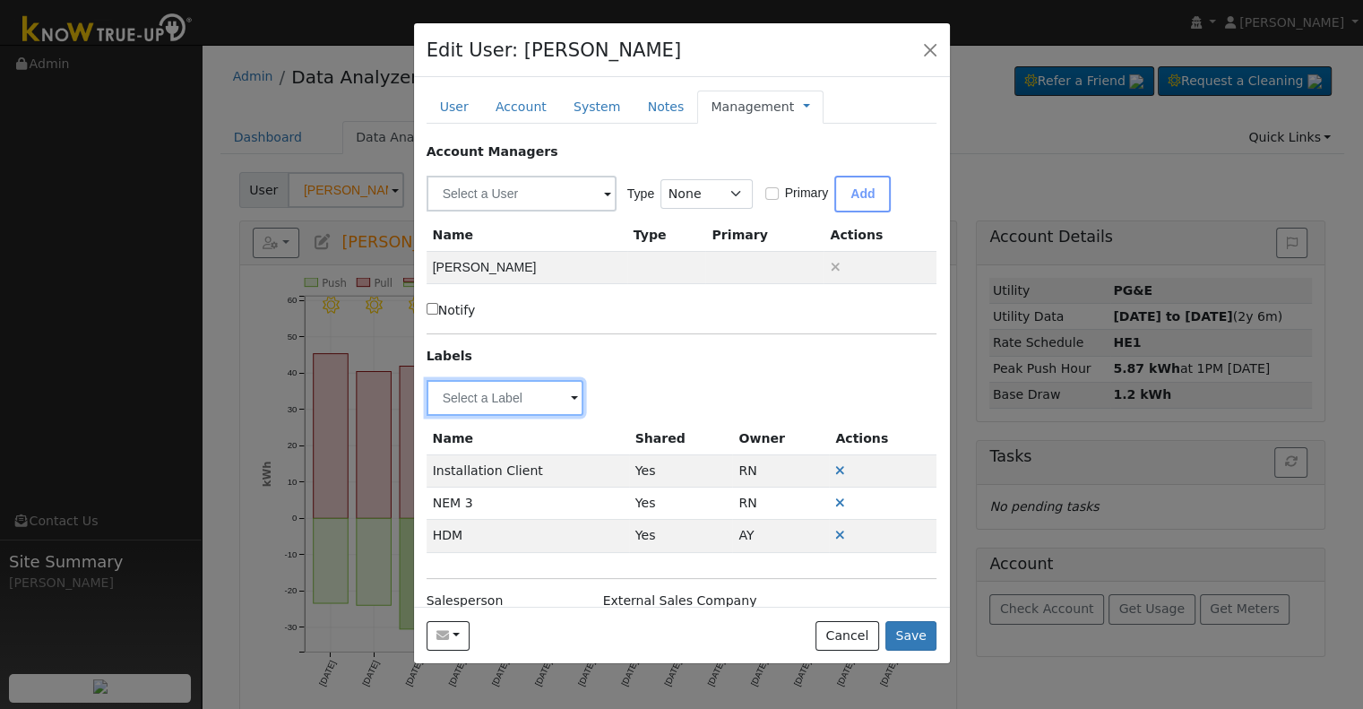
click at [513, 400] on input "text" at bounding box center [506, 398] width 158 height 36
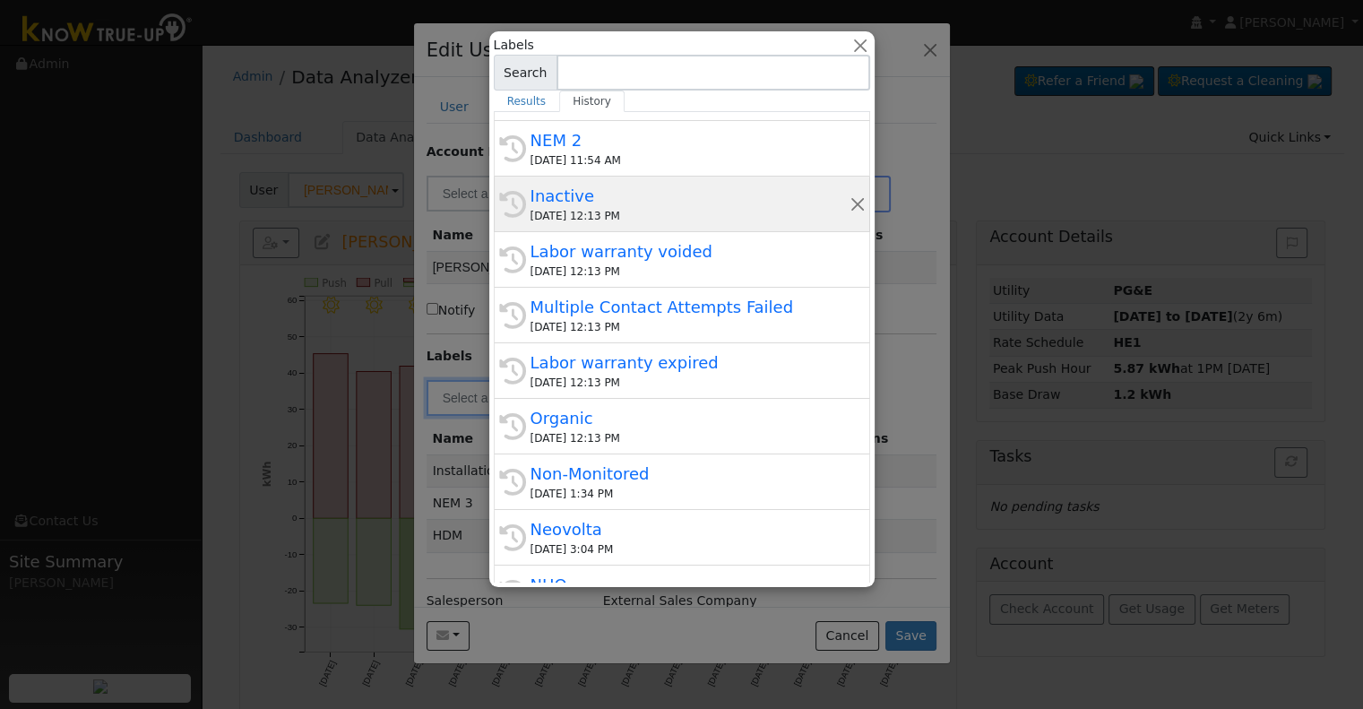
scroll to position [448, 0]
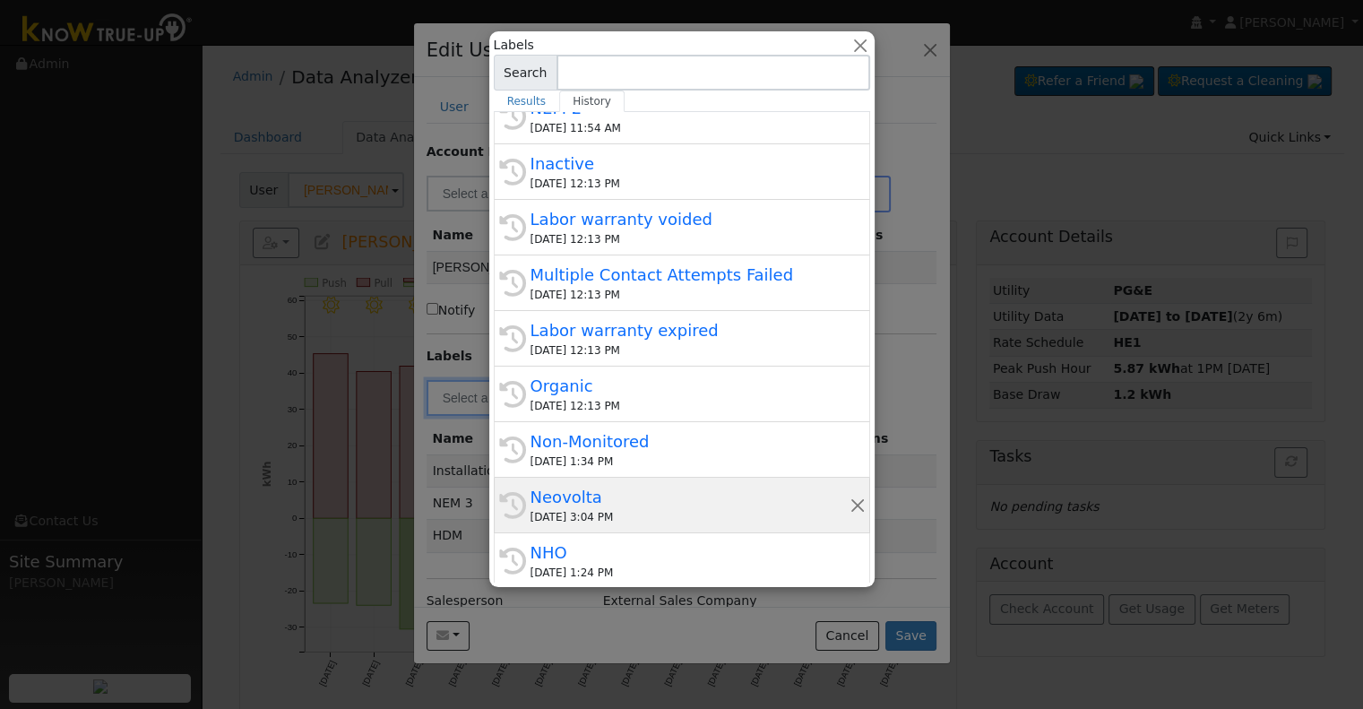
click at [610, 501] on div "Neovolta" at bounding box center [690, 497] width 319 height 24
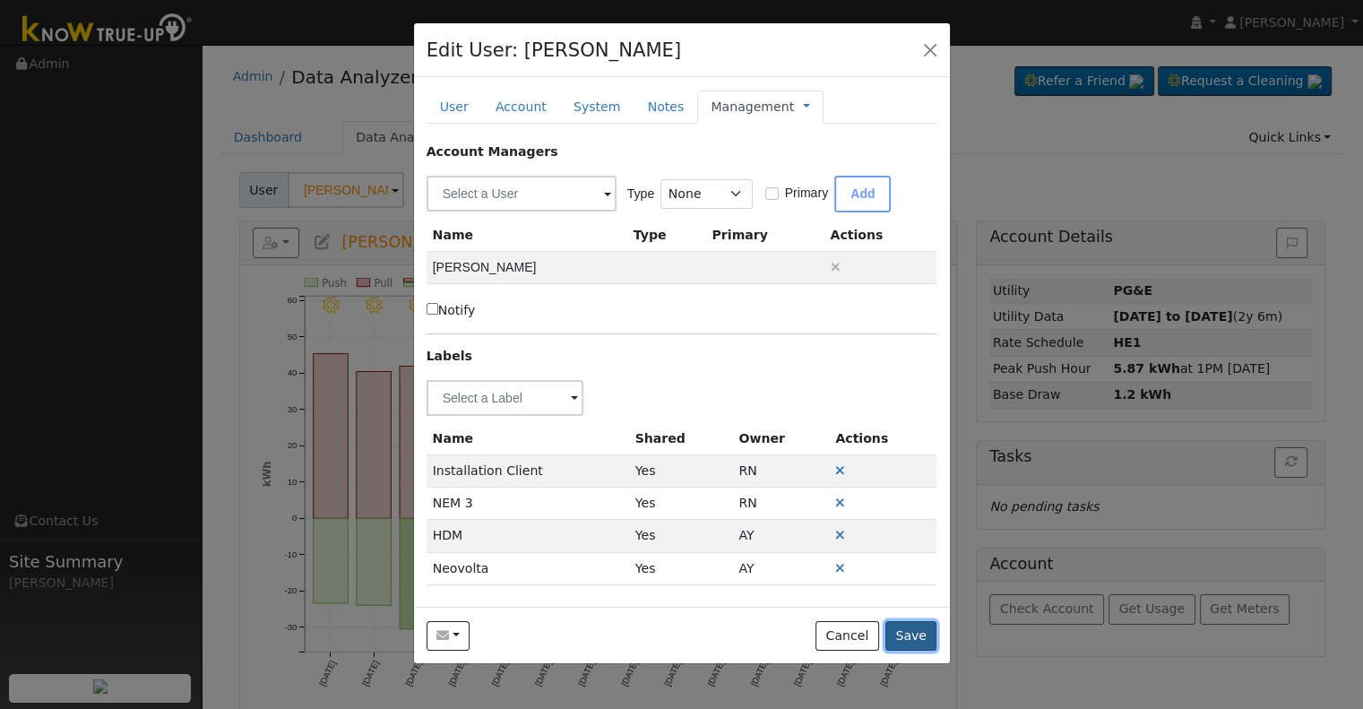
click at [914, 632] on button "Save" at bounding box center [912, 636] width 52 height 30
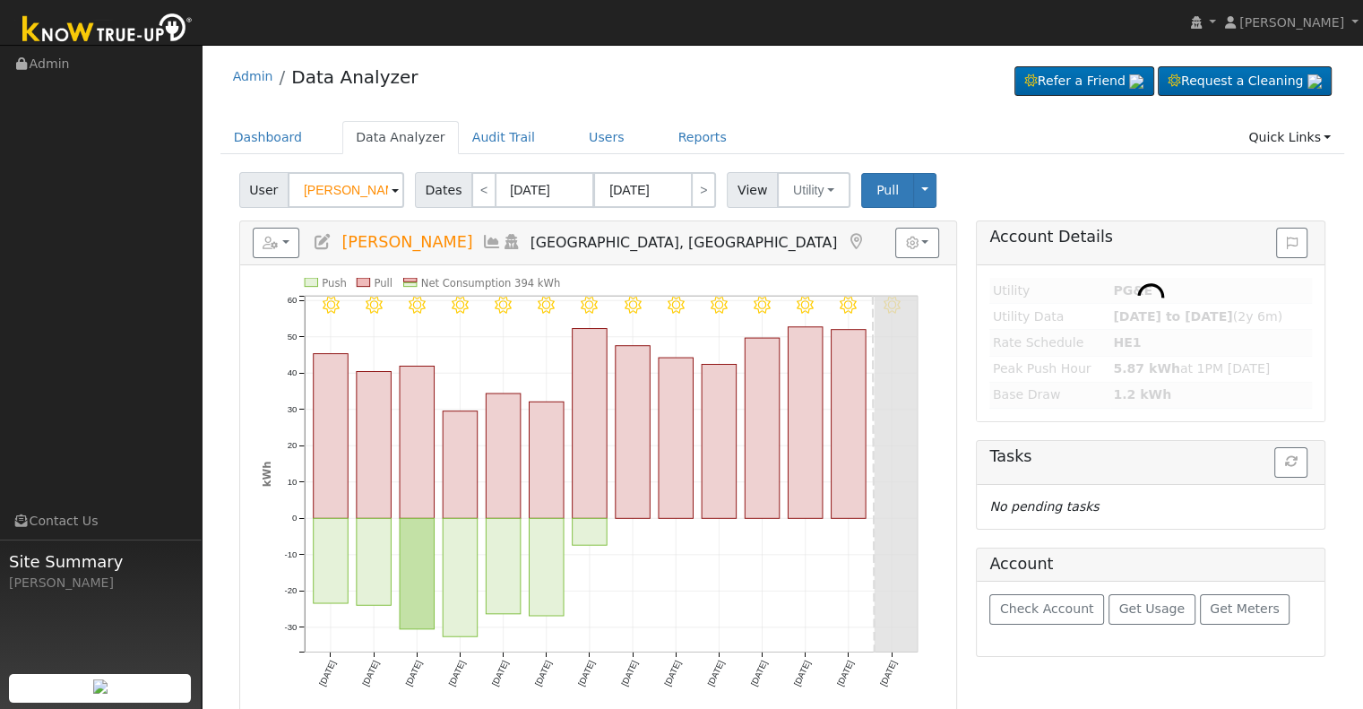
type input "[PERSON_NAME] & [PERSON_NAME]"
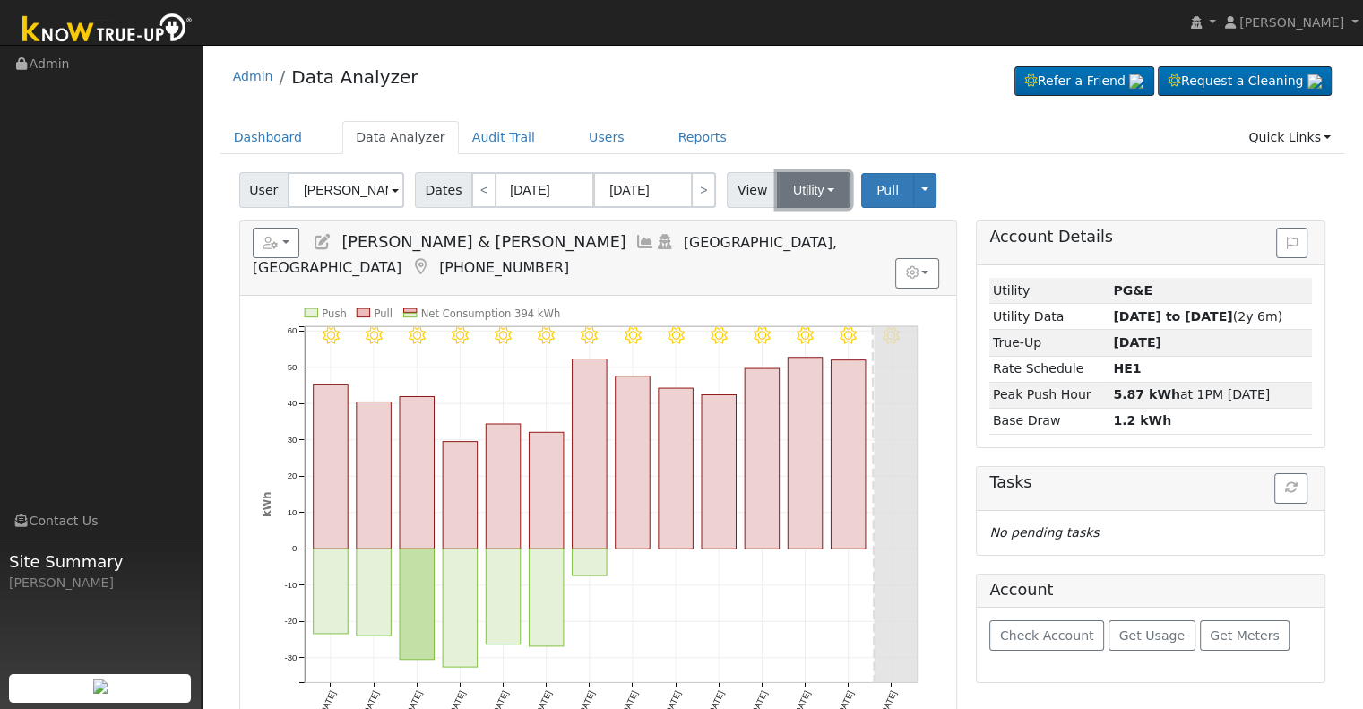
click at [791, 189] on button "Utility" at bounding box center [814, 190] width 74 height 36
click at [699, 254] on h5 "Reports Scenario Health Check Energy Audit Account Timeline User Audit Trail In…" at bounding box center [598, 252] width 691 height 49
